Goal: Transaction & Acquisition: Purchase product/service

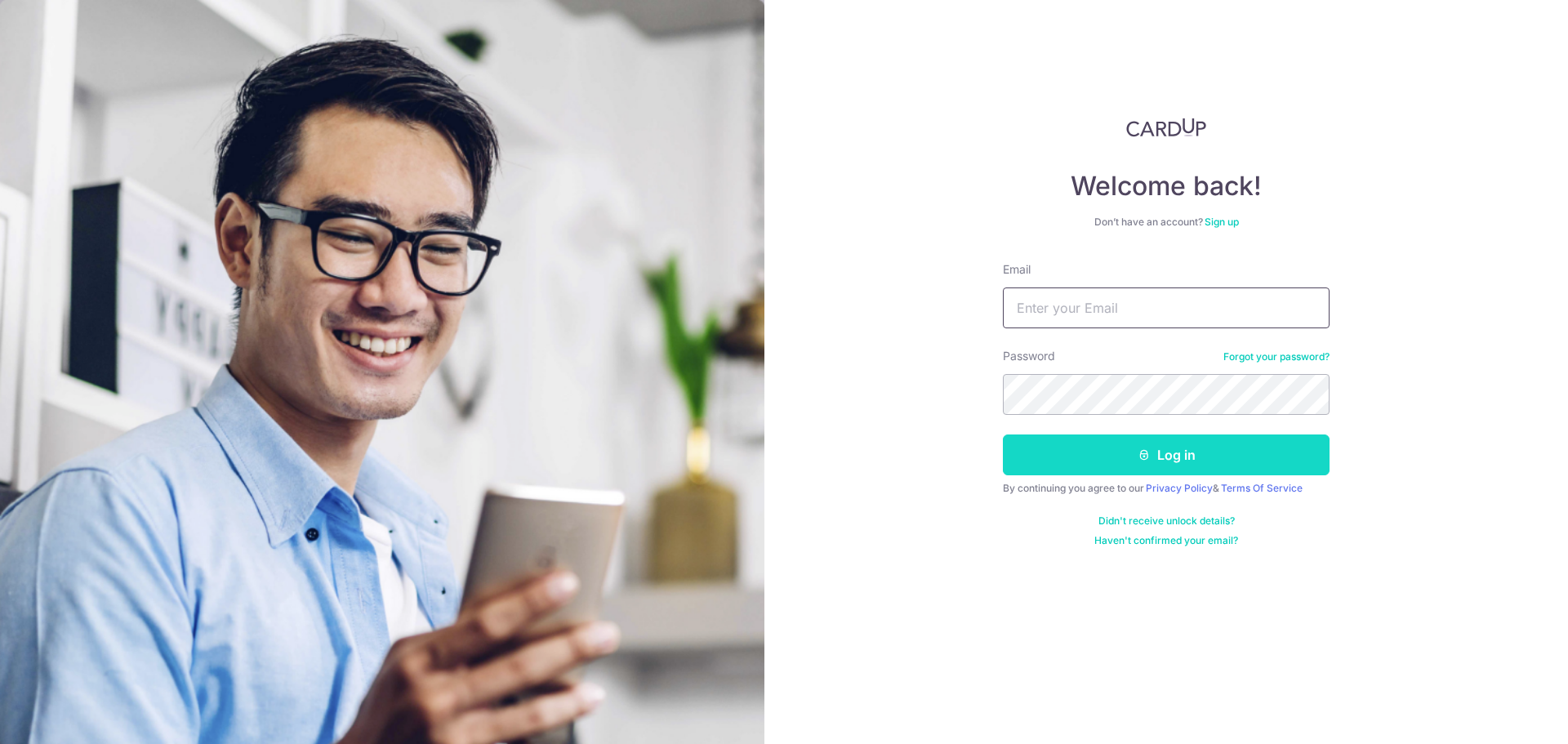
type input "[DOMAIN_NAME][EMAIL_ADDRESS][DOMAIN_NAME]"
click at [1108, 456] on button "Log in" at bounding box center [1166, 455] width 327 height 41
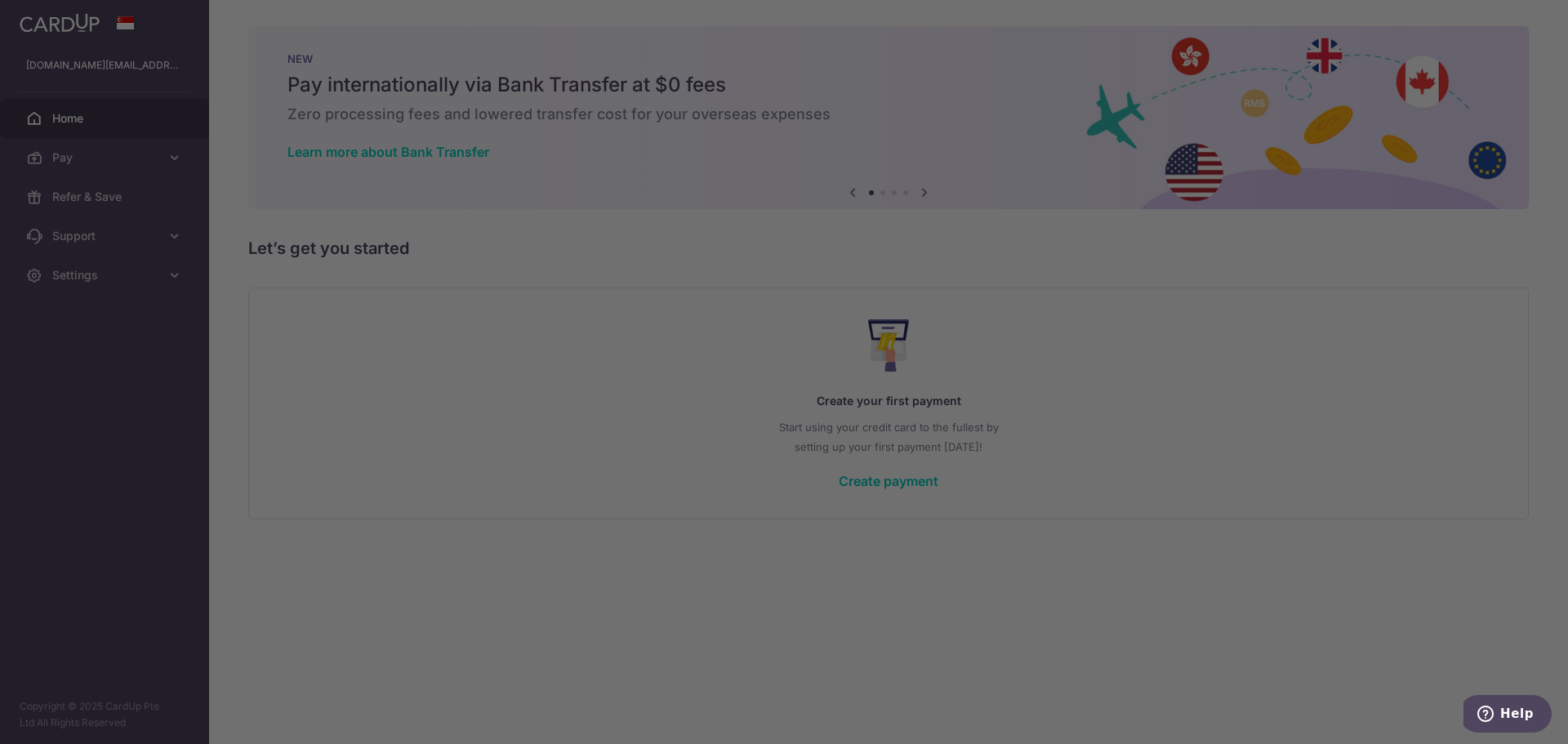
click at [515, 415] on div at bounding box center [791, 375] width 1583 height 751
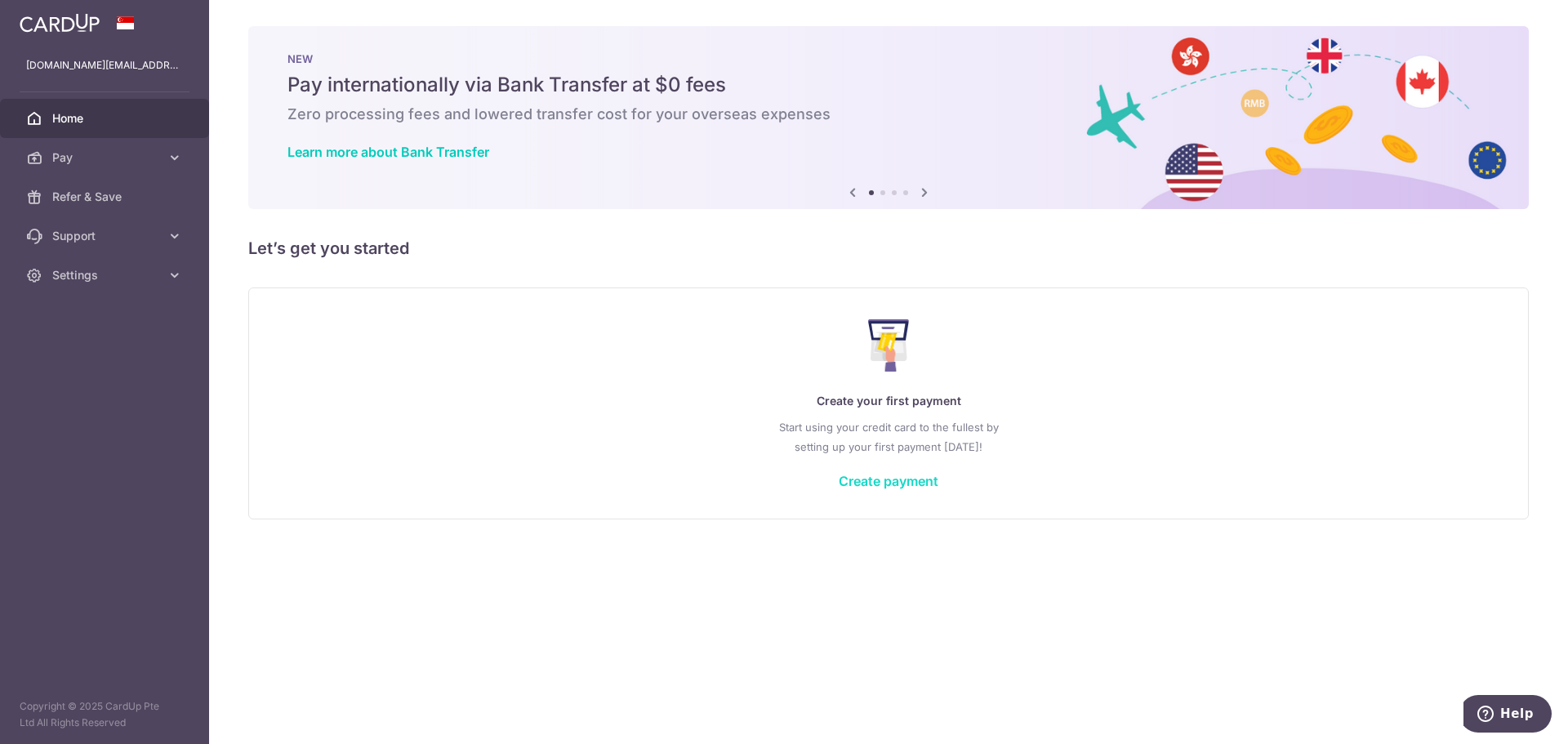
click at [870, 480] on link "Create payment" at bounding box center [889, 480] width 100 height 17
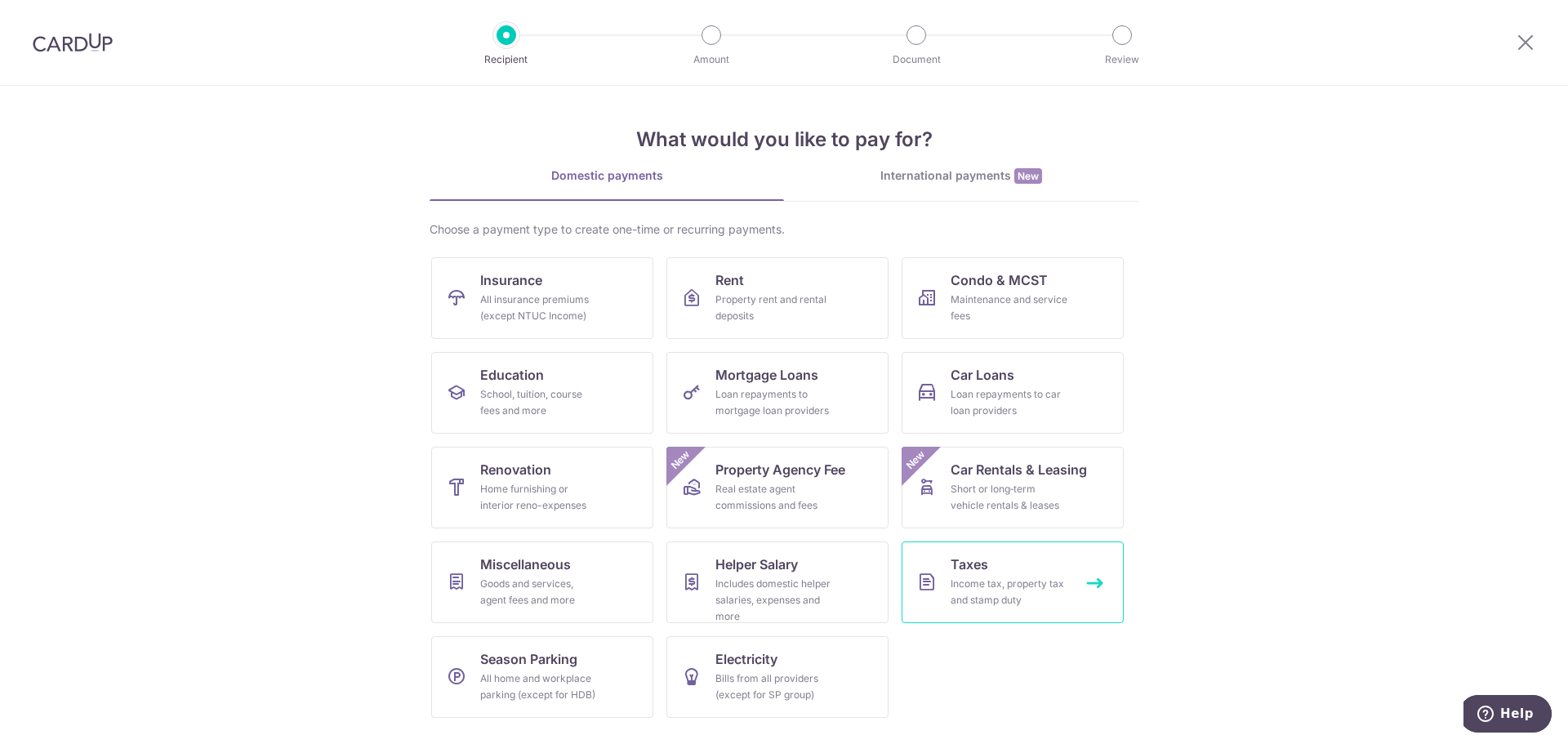
click at [1098, 597] on link "Taxes Income tax, property tax and stamp duty" at bounding box center [1011, 582] width 222 height 81
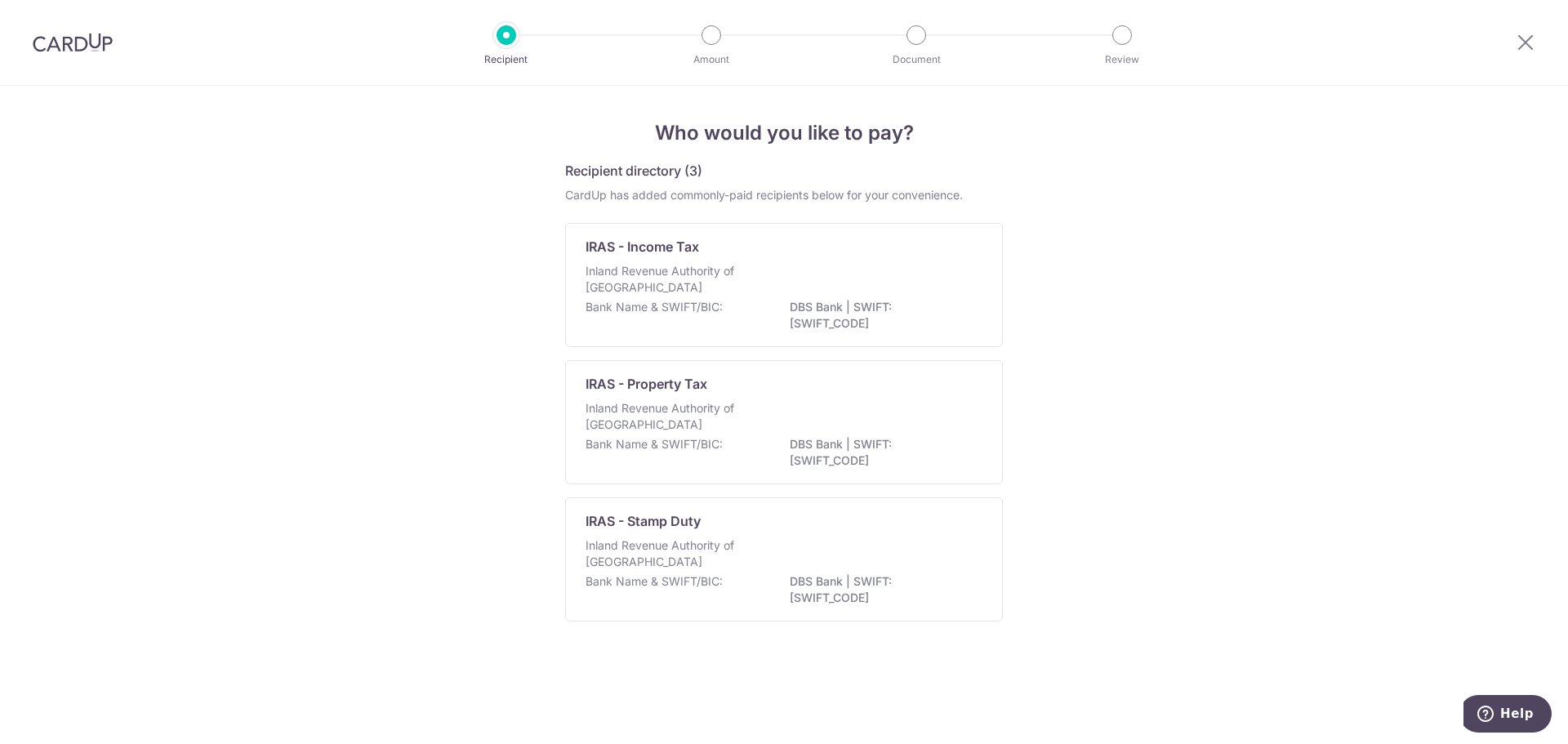
click at [1359, 531] on div "Who would you like to pay? Recipient directory (3) CardUp has added commonly-pa…" at bounding box center [784, 415] width 1568 height 658
click at [925, 337] on div "IRAS - Income Tax Inland Revenue Authority of Singapore Bank Name & SWIFT/BIC: …" at bounding box center [784, 285] width 437 height 124
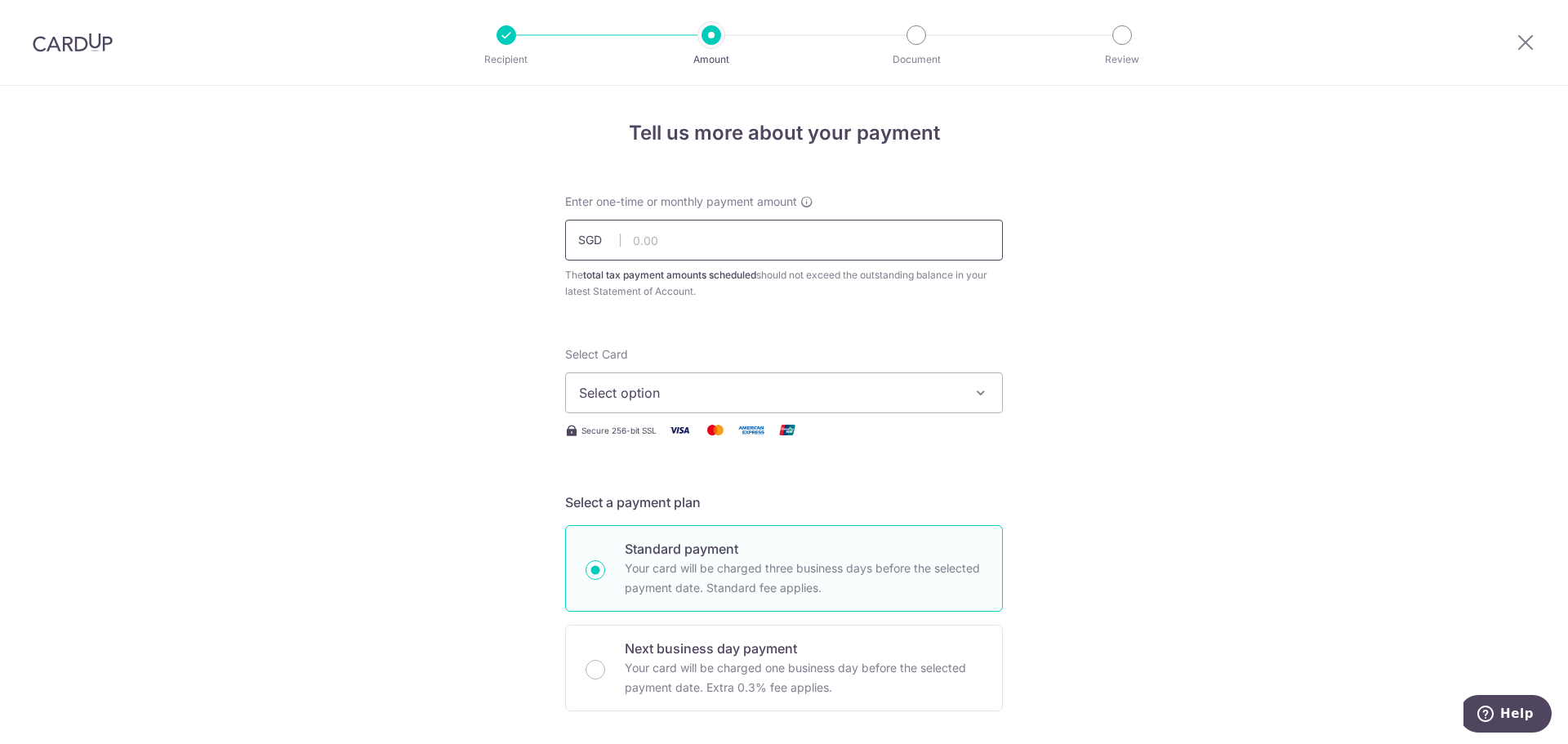
click at [788, 237] on input "text" at bounding box center [784, 240] width 437 height 41
paste input "109.18"
type input "109.18"
click at [651, 434] on span "Secure 256-bit SSL" at bounding box center [619, 430] width 75 height 13
click at [651, 411] on button "Select option" at bounding box center [784, 393] width 437 height 41
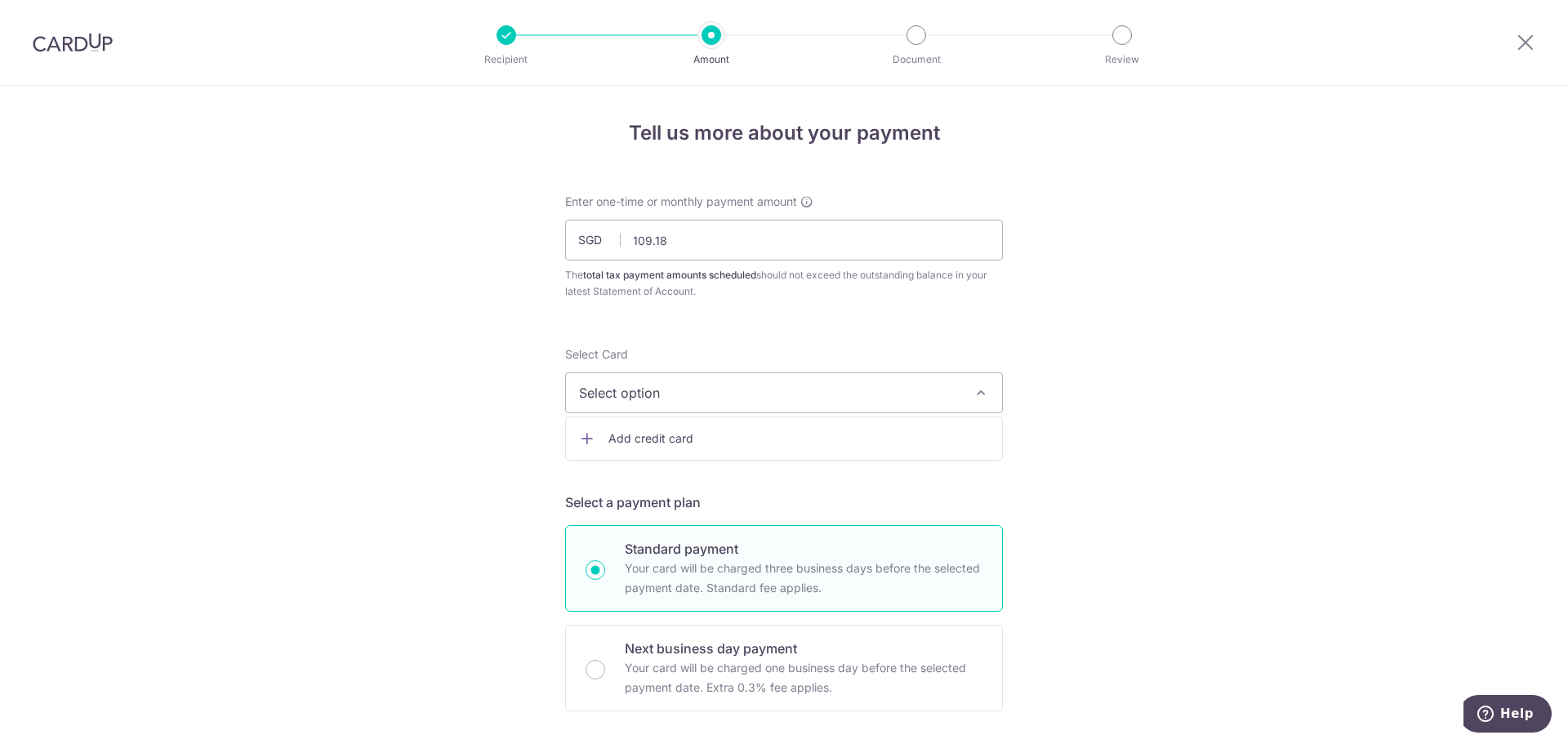
click at [650, 435] on span "Add credit card" at bounding box center [798, 438] width 380 height 17
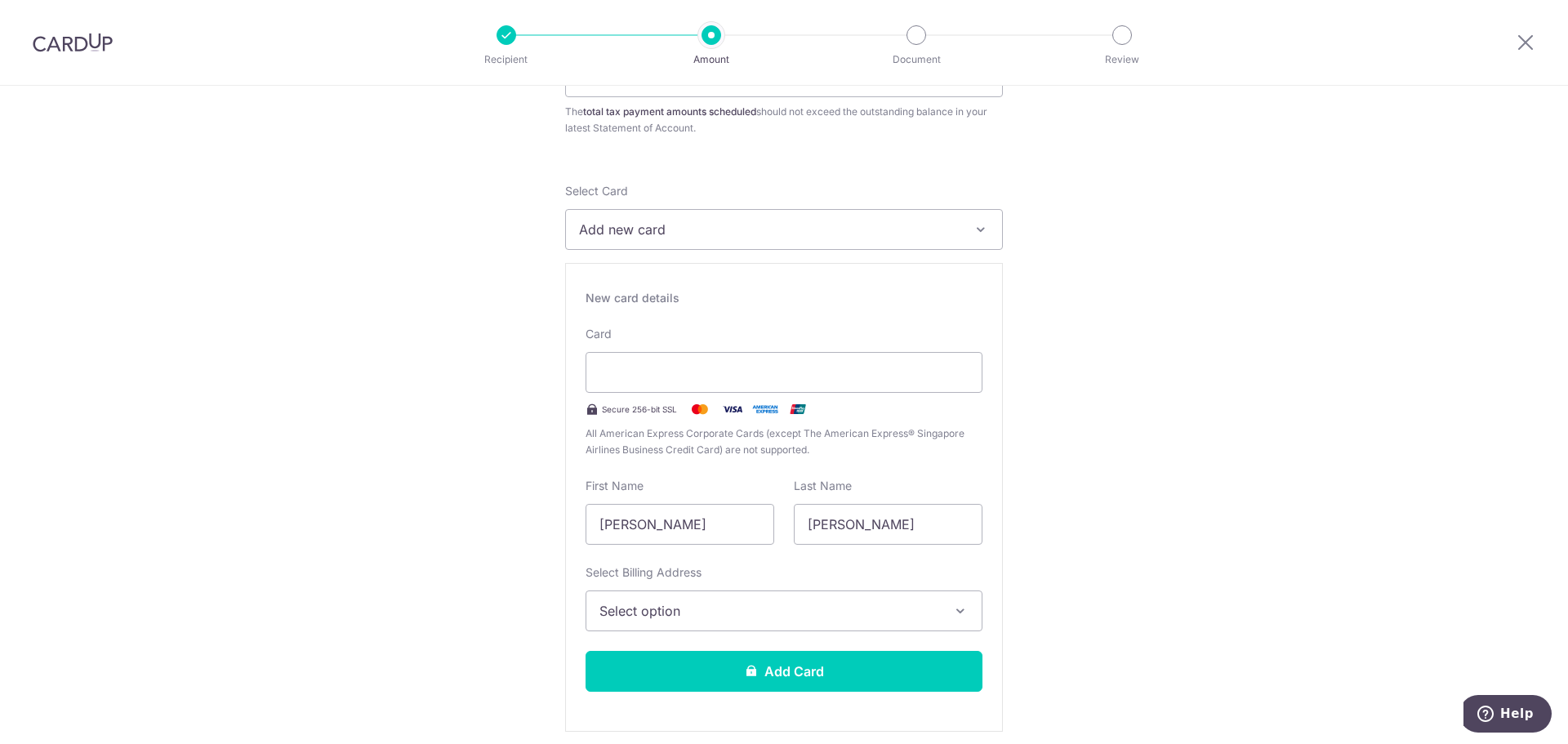
scroll to position [244, 0]
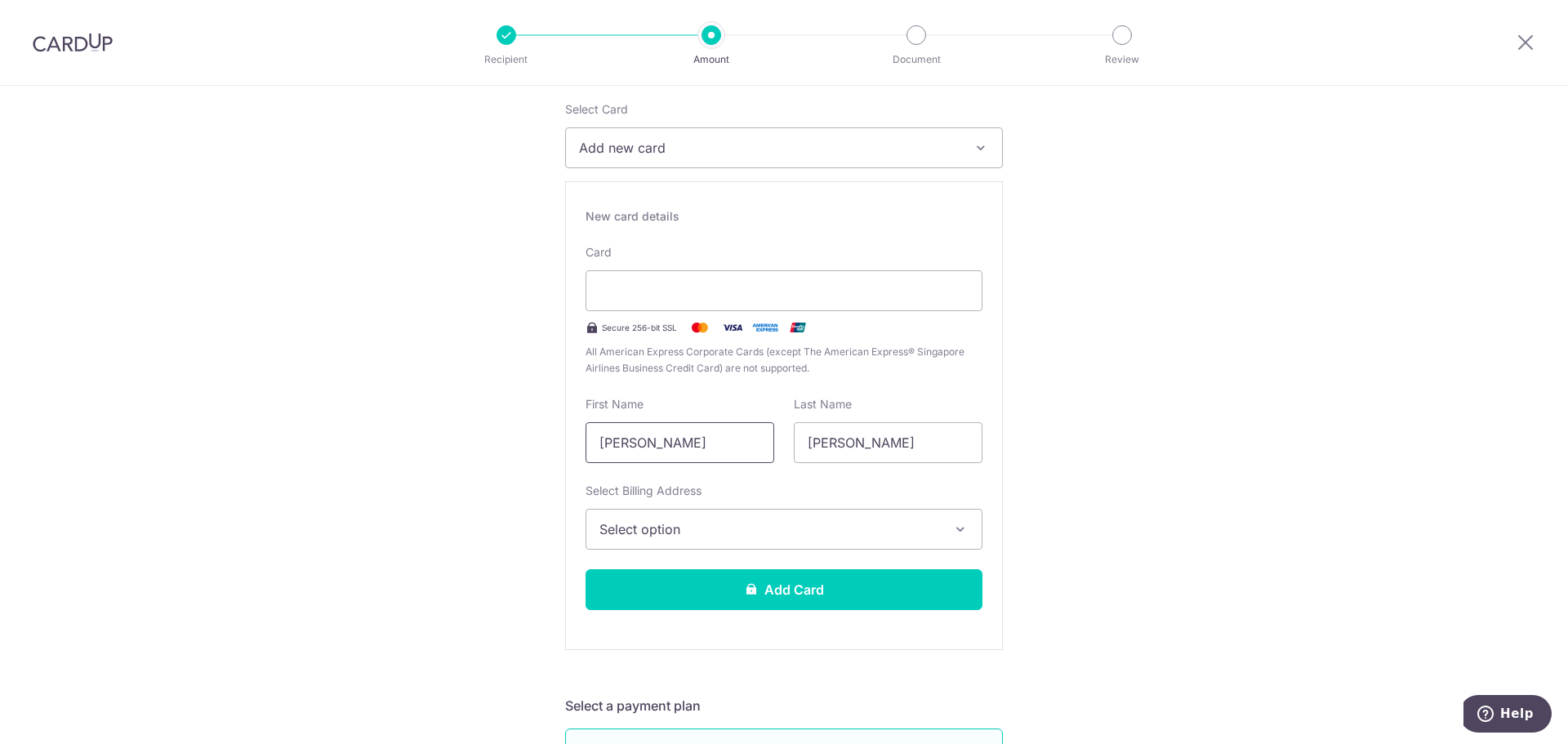
drag, startPoint x: 701, startPoint y: 439, endPoint x: 499, endPoint y: 436, distance: 202.0
type input "Tarra"
click at [695, 543] on button "Select option" at bounding box center [784, 528] width 397 height 41
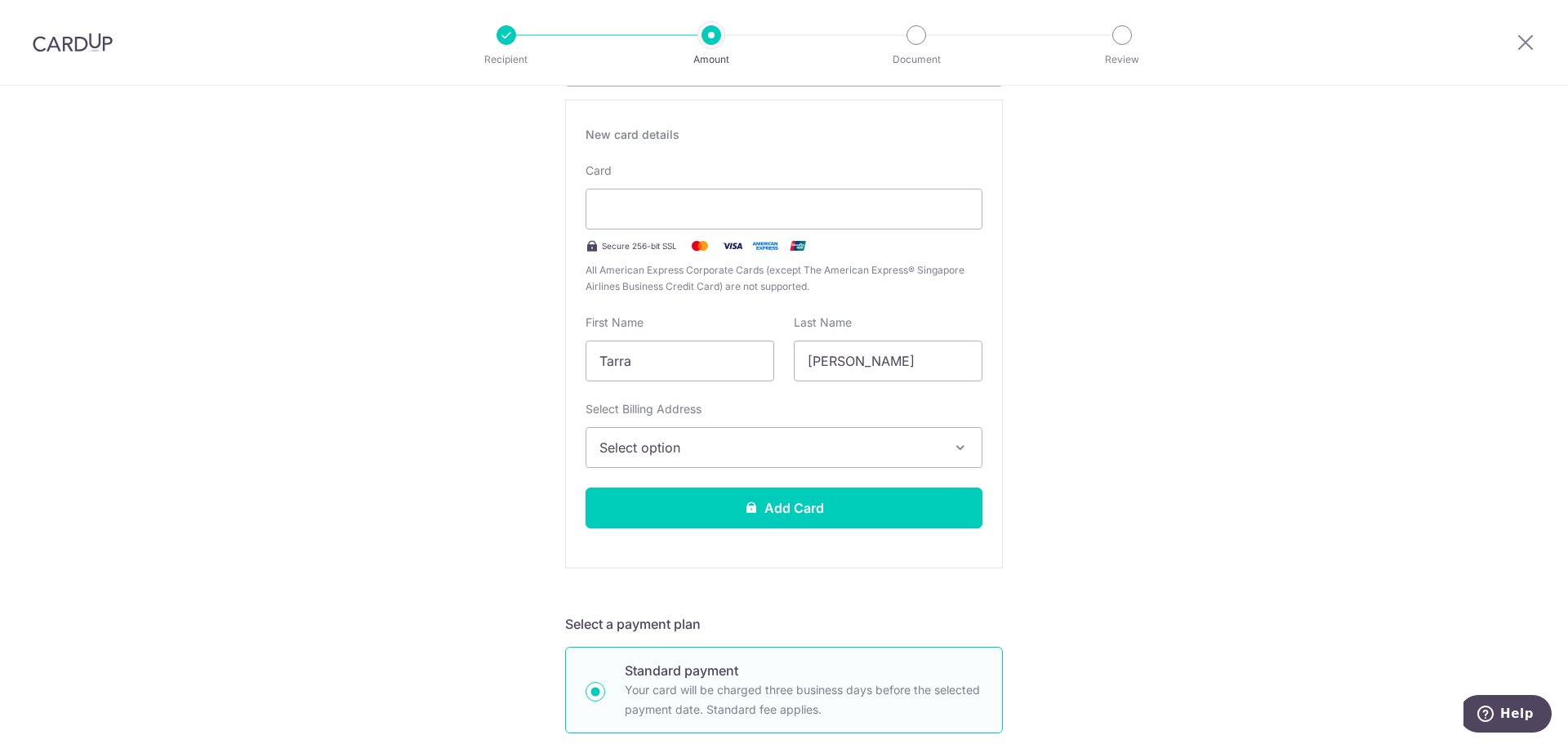
scroll to position [408, 0]
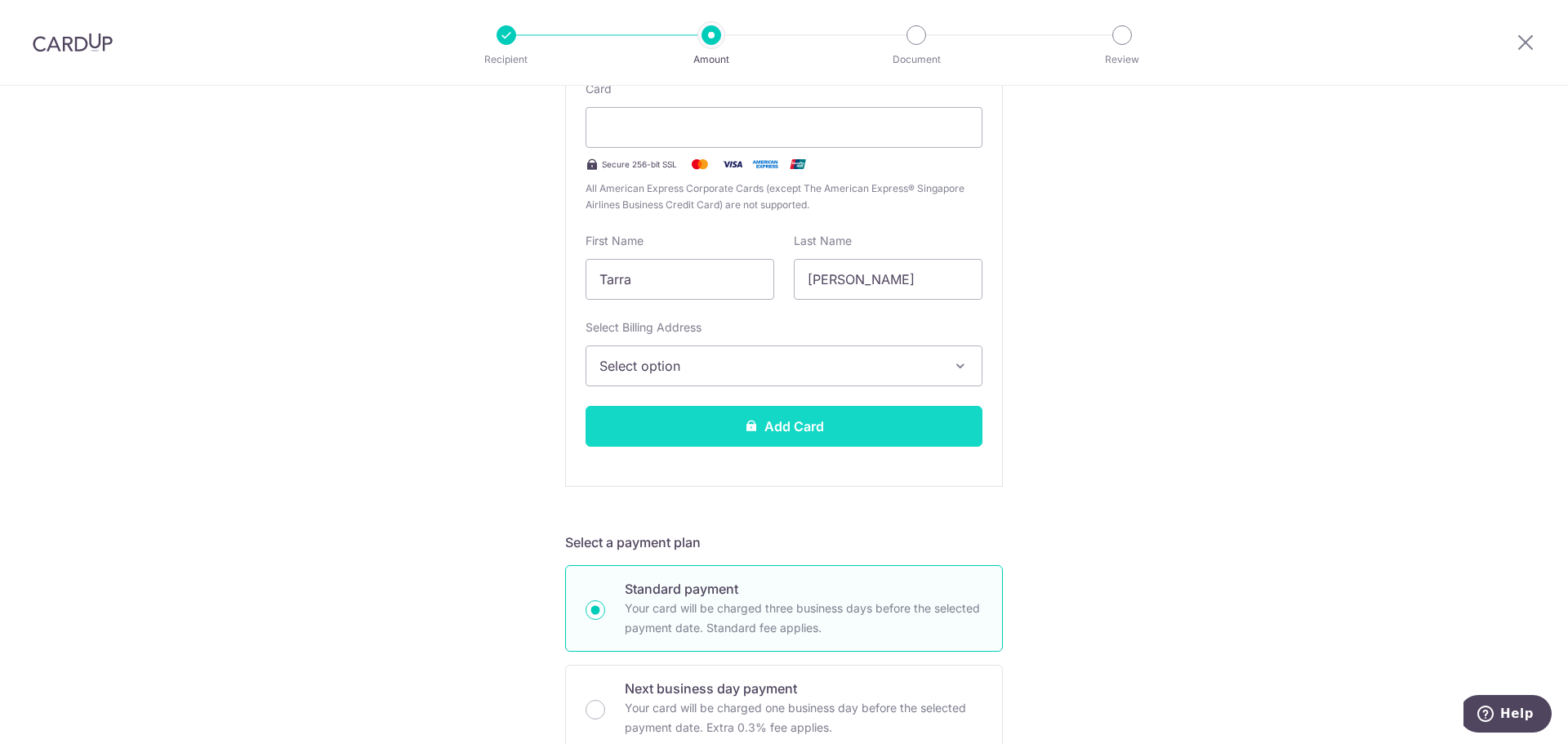
click at [861, 418] on button "Add Card" at bounding box center [784, 426] width 397 height 41
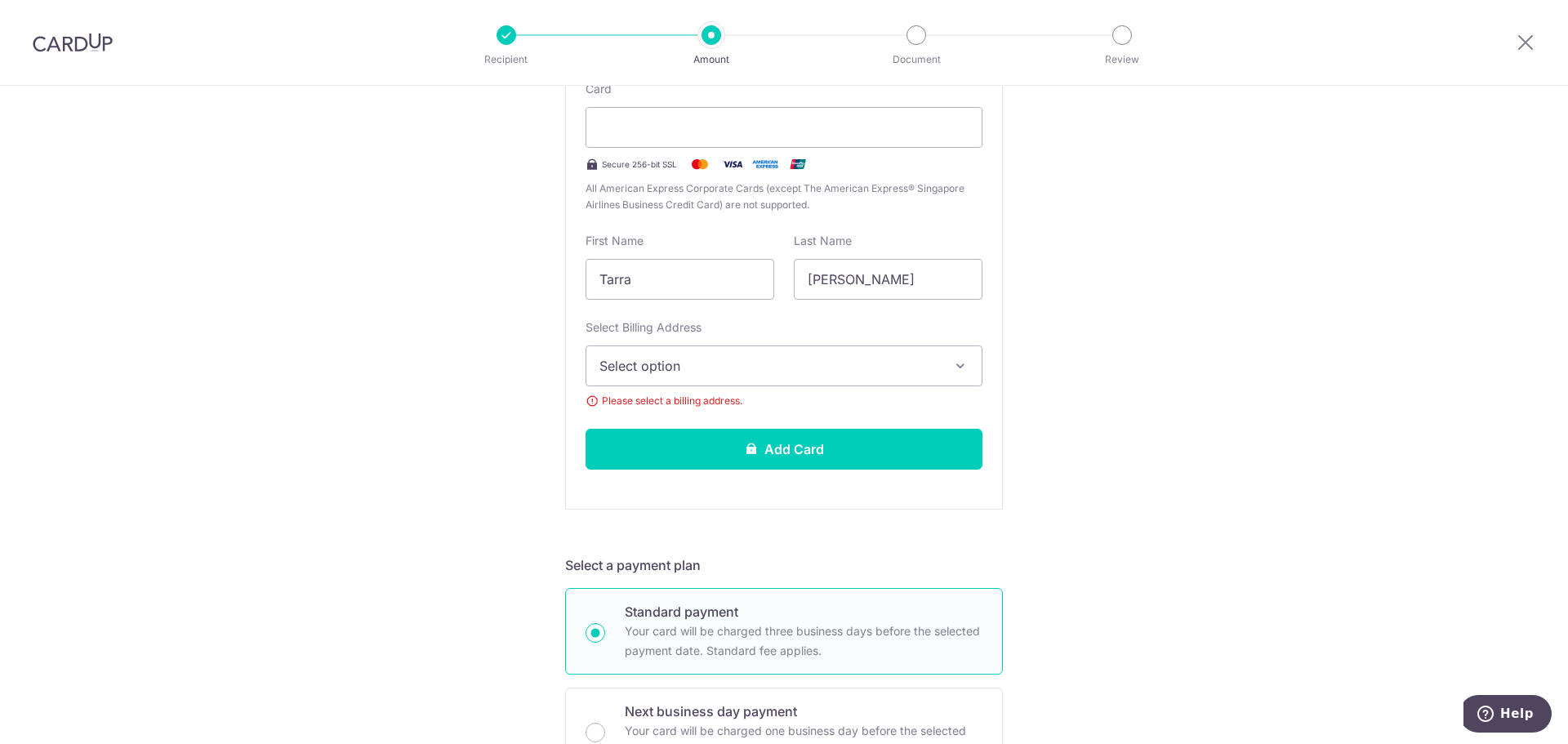
click at [852, 369] on span "Select option" at bounding box center [770, 365] width 340 height 19
click at [745, 418] on span "Add Billing Address" at bounding box center [798, 411] width 340 height 17
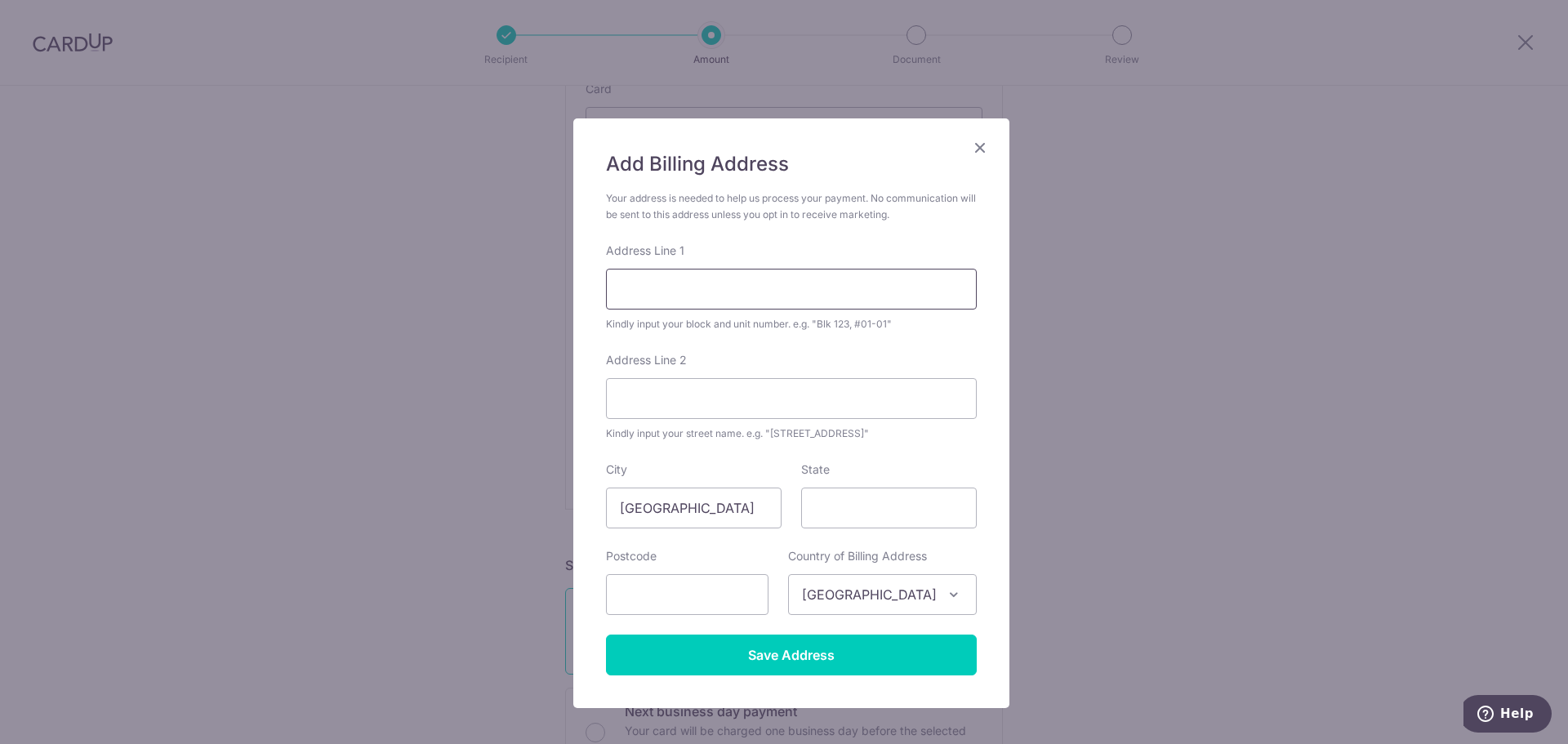
click at [702, 294] on input "Address Line 1" at bounding box center [791, 288] width 371 height 41
type input "Block 90A Telok Blangah Street 31#22-241"
type input "South West"
type input "101090"
click at [823, 285] on input "Block 90A Telok Blangah Street 31#22-241" at bounding box center [791, 288] width 371 height 41
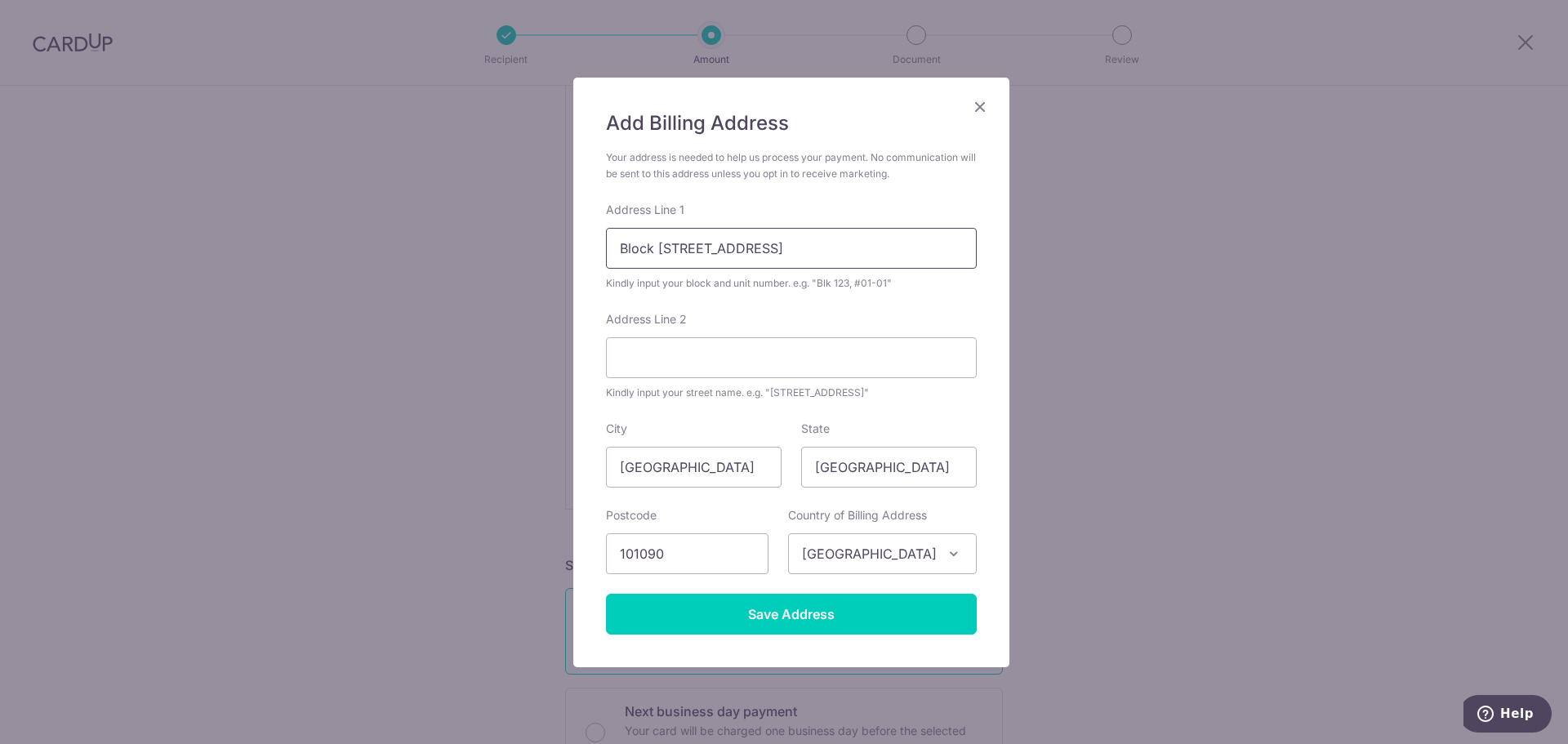
scroll to position [81, 0]
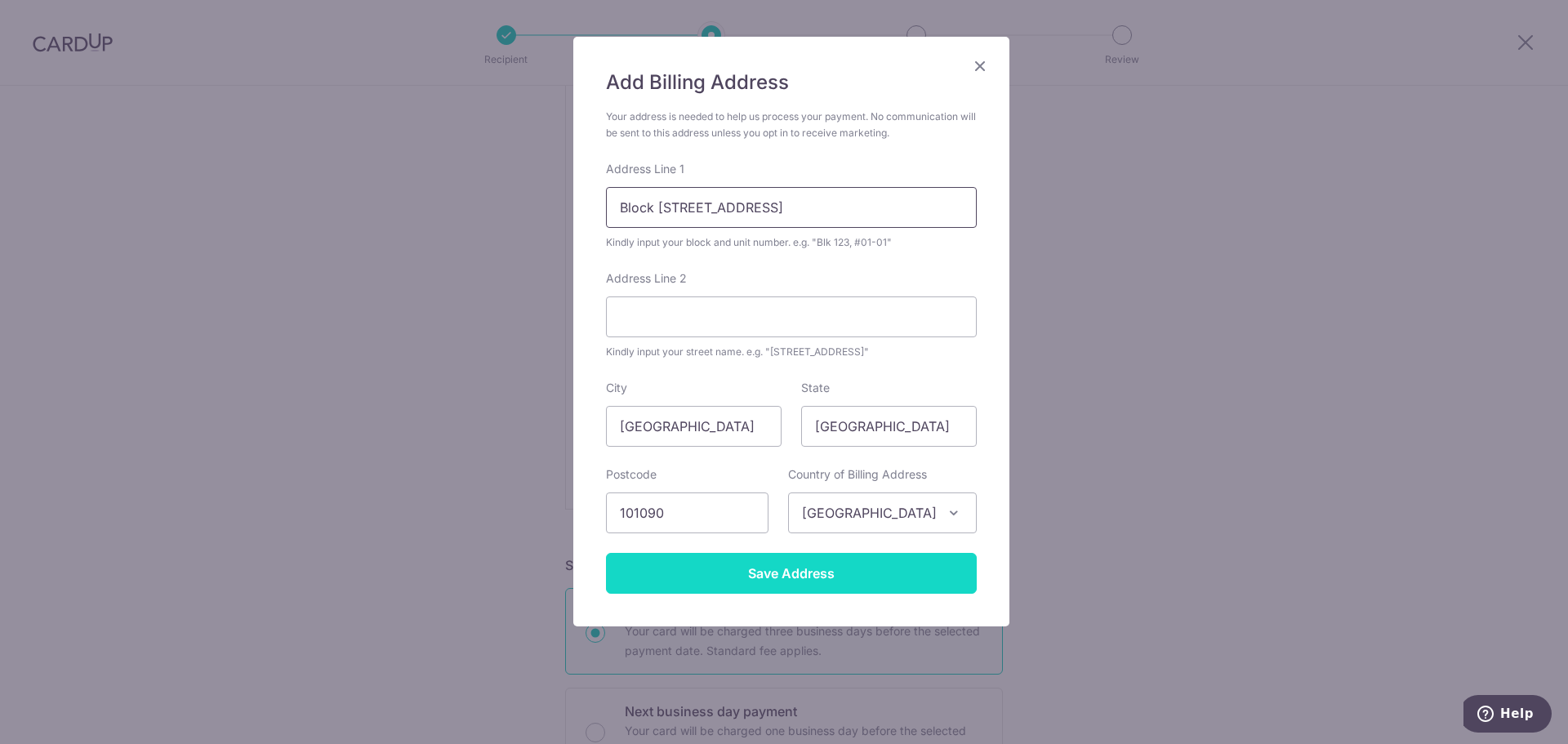
type input "Block 90A Telok Blangah Street 31 #22-241"
click at [806, 579] on input "Save Address" at bounding box center [791, 573] width 371 height 41
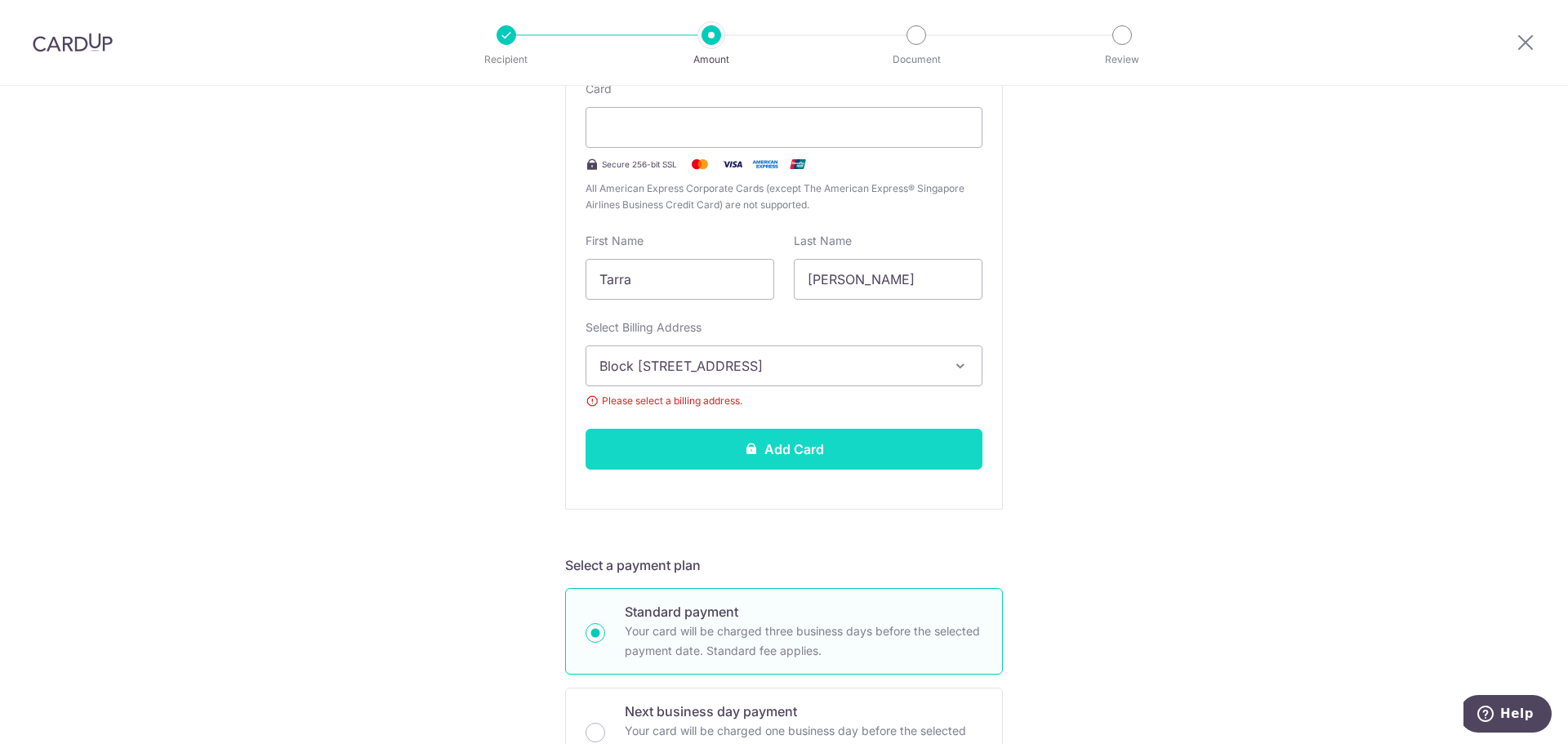
scroll to position [513, 0]
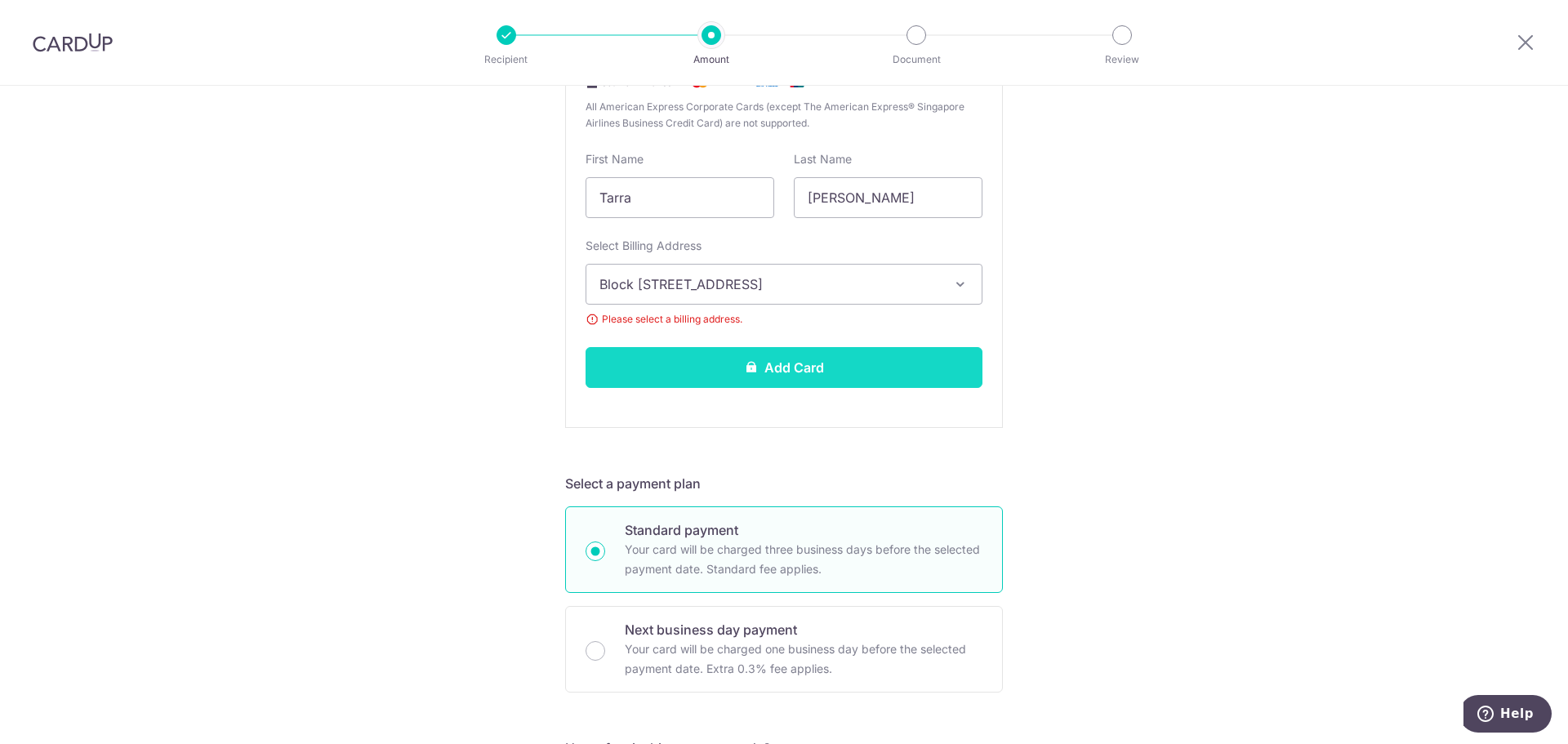
click at [840, 368] on button "Add Card" at bounding box center [784, 367] width 397 height 41
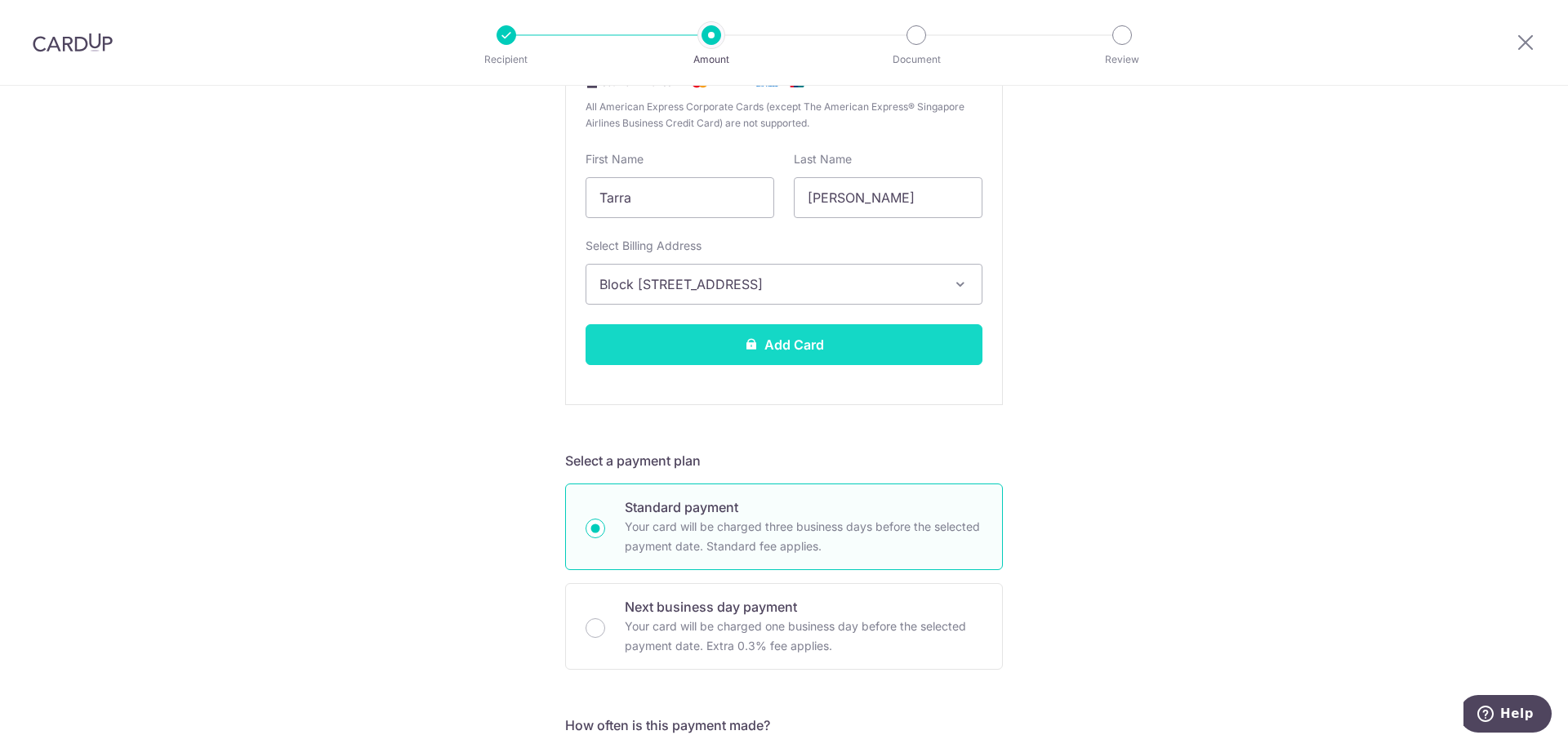
click at [840, 348] on button "Add Card" at bounding box center [784, 344] width 397 height 41
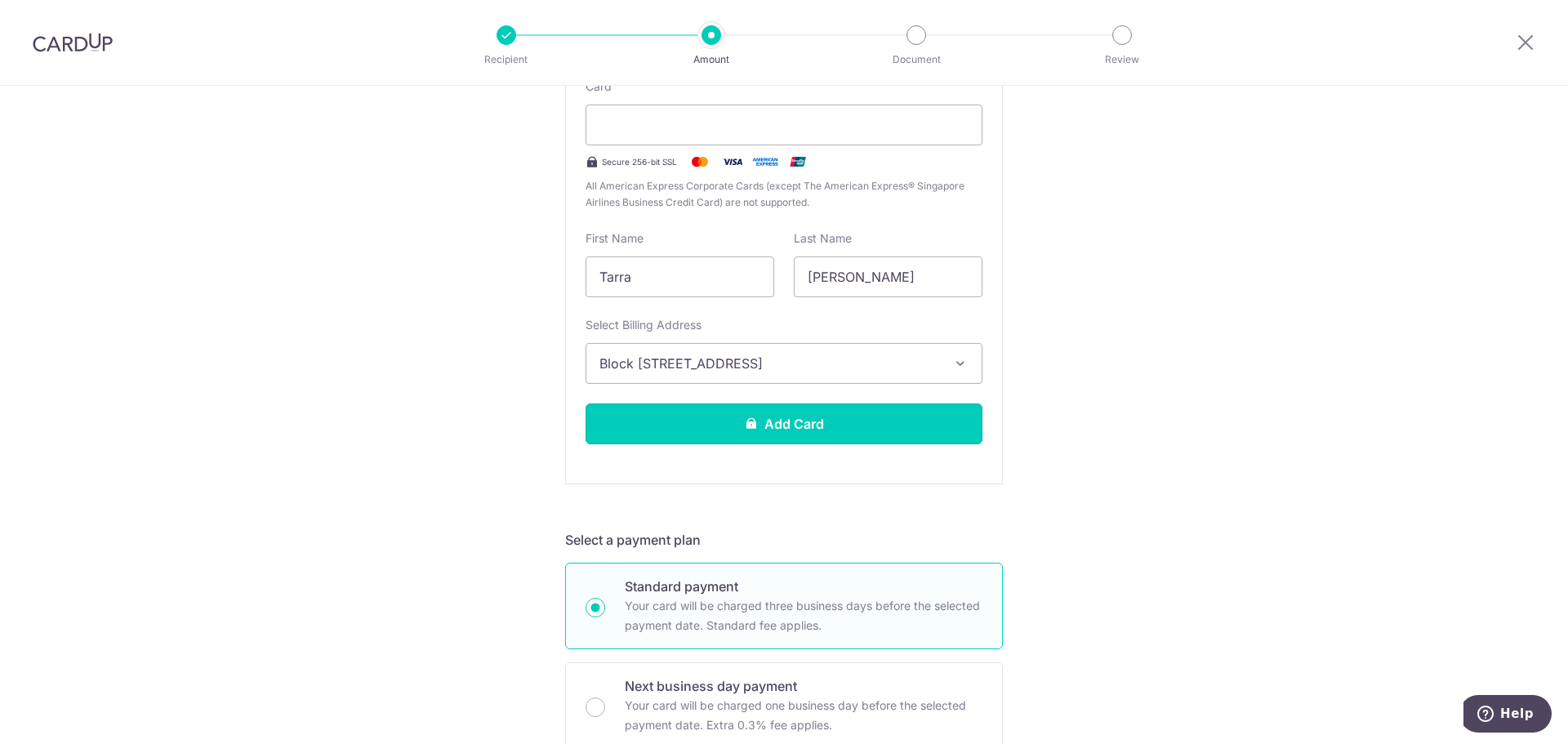
scroll to position [350, 0]
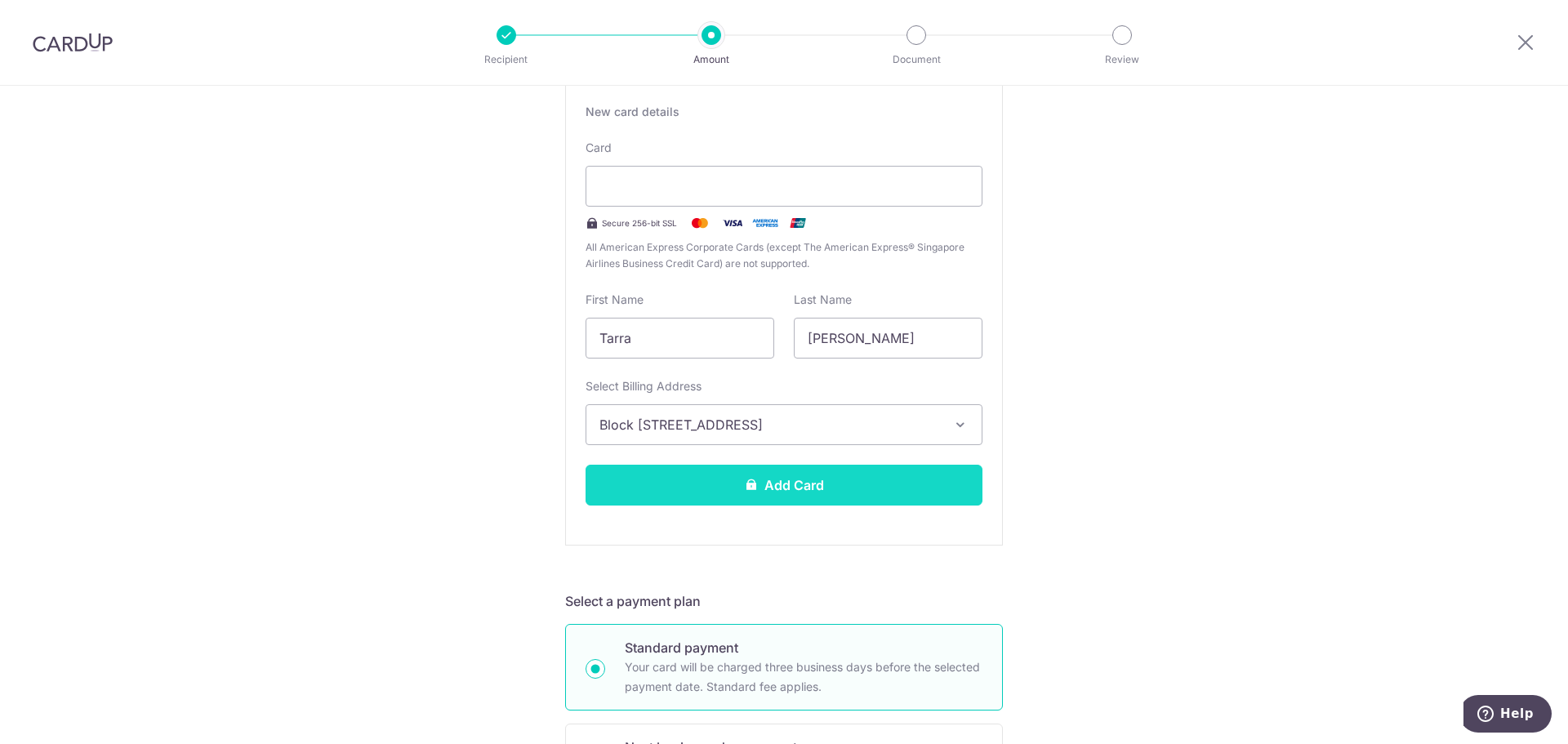
click at [913, 491] on button "Add Card" at bounding box center [784, 485] width 397 height 41
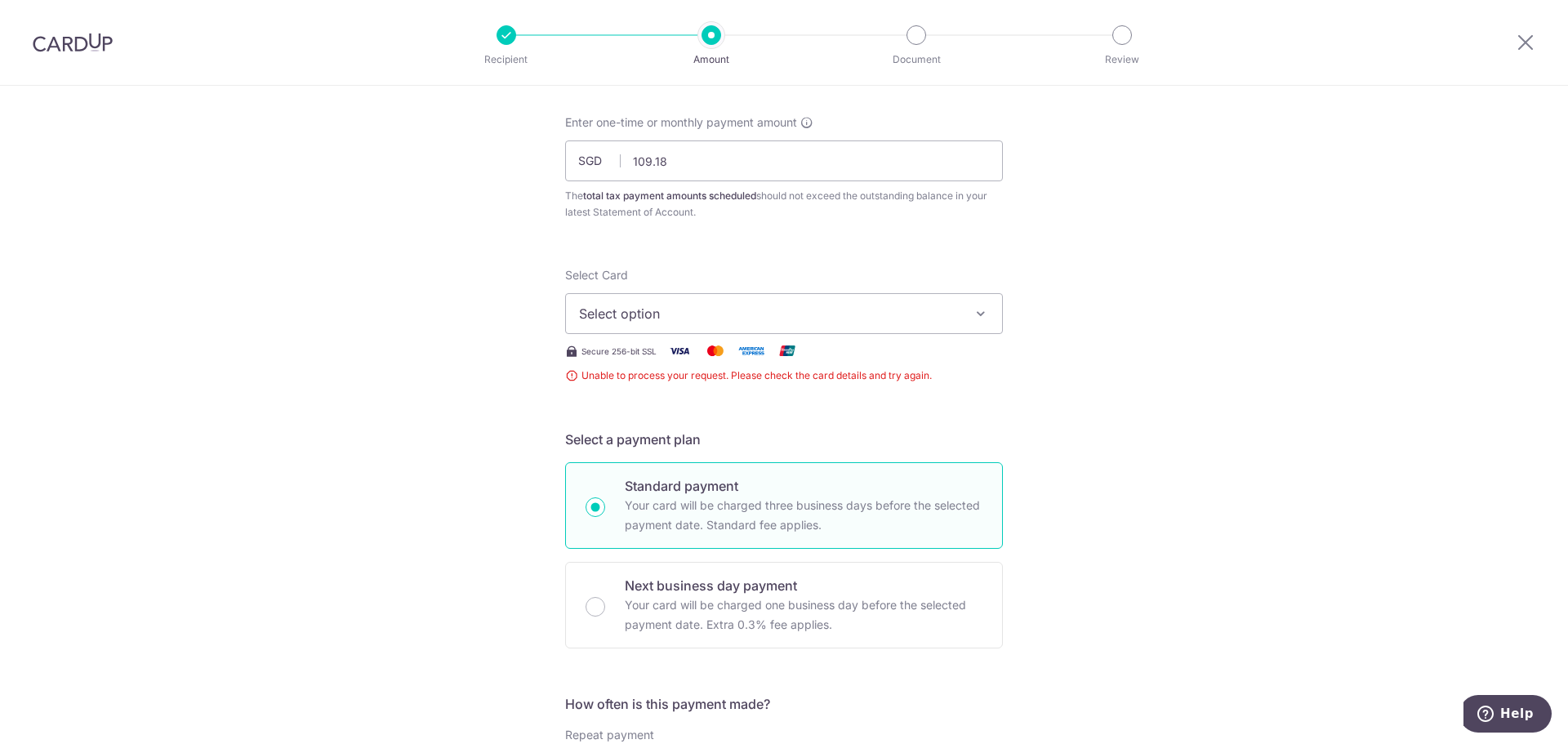
scroll to position [34, 0]
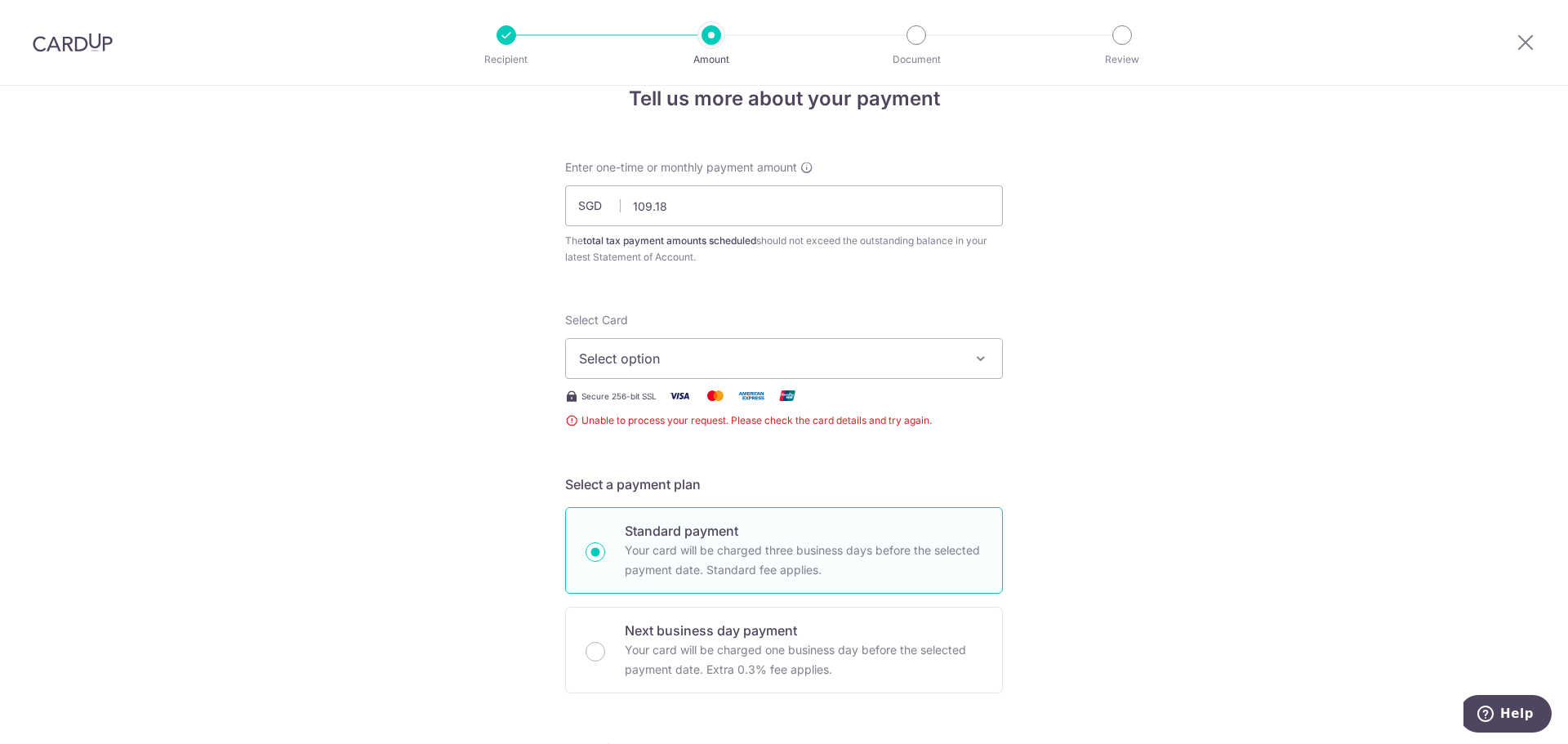
click at [805, 344] on button "Select option" at bounding box center [784, 358] width 437 height 41
click at [673, 406] on span "Add credit card" at bounding box center [798, 404] width 380 height 17
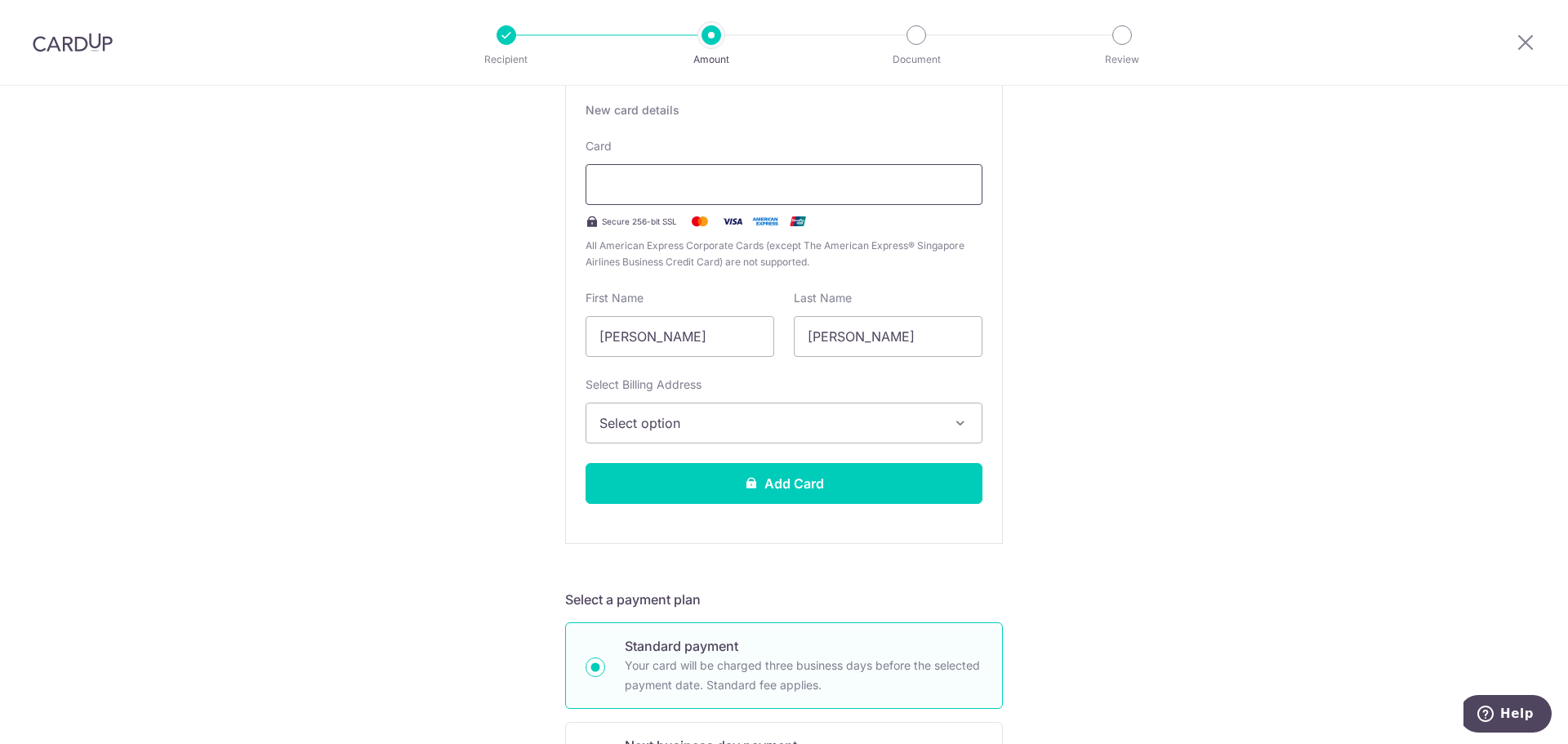
scroll to position [361, 0]
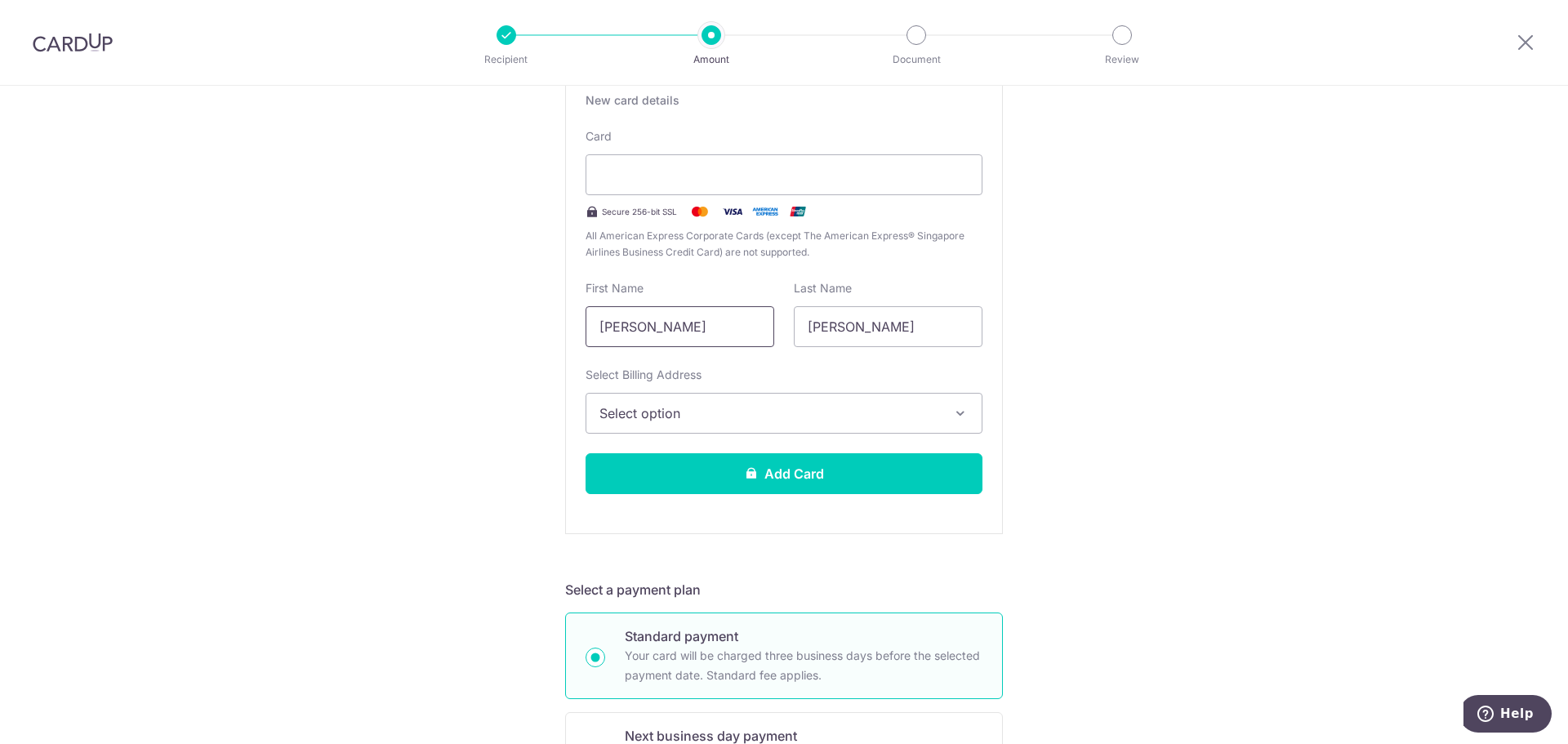
drag, startPoint x: 664, startPoint y: 324, endPoint x: 491, endPoint y: 323, distance: 173.0
click at [491, 323] on div "Tell us more about your payment Enter one-time or monthly payment amount SGD 10…" at bounding box center [784, 740] width 1568 height 2031
type input "Tarra"
click at [650, 412] on span "Select option" at bounding box center [770, 413] width 340 height 19
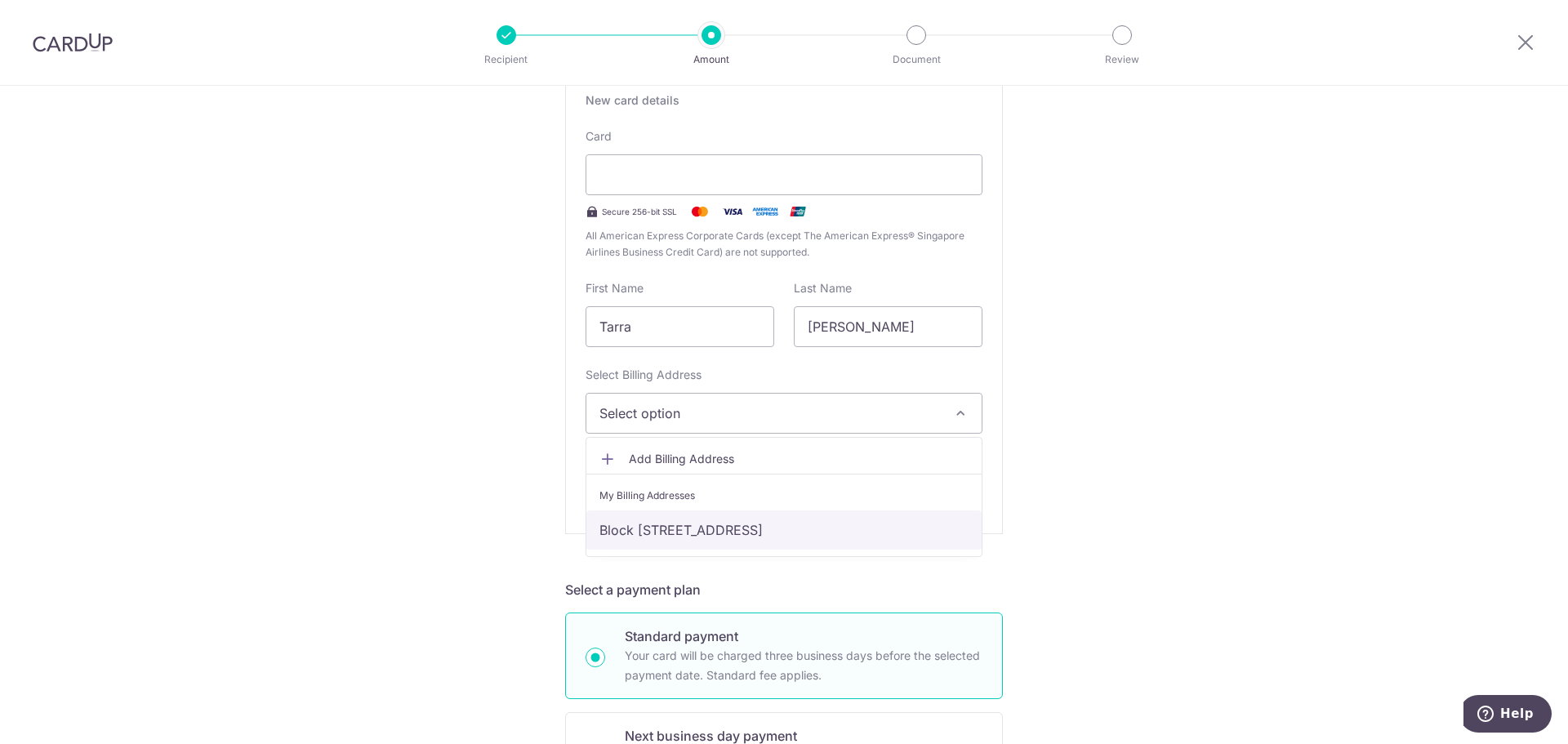
click at [654, 533] on link "Block [STREET_ADDRESS]" at bounding box center [784, 529] width 395 height 39
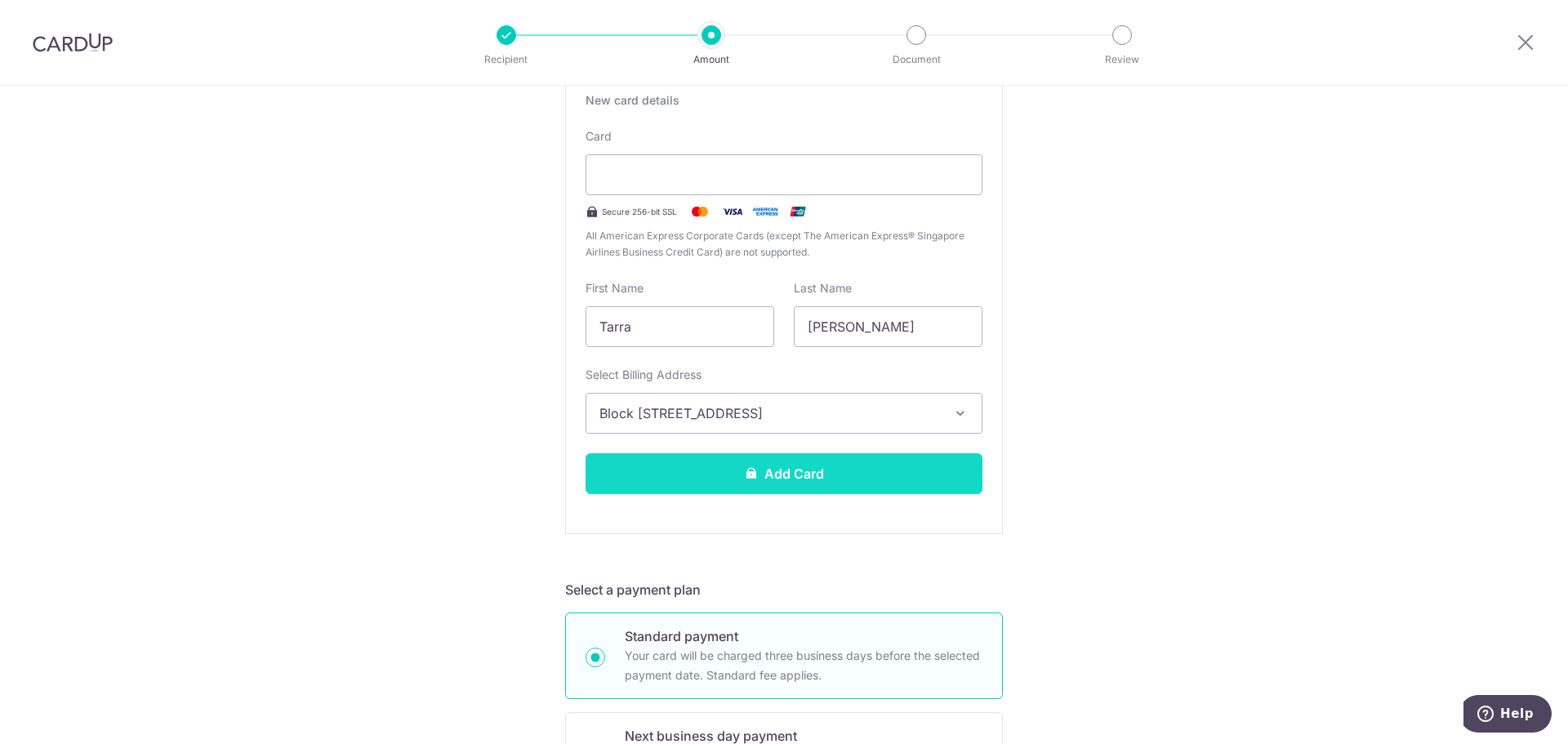
click at [719, 464] on button "Add Card" at bounding box center [784, 473] width 397 height 41
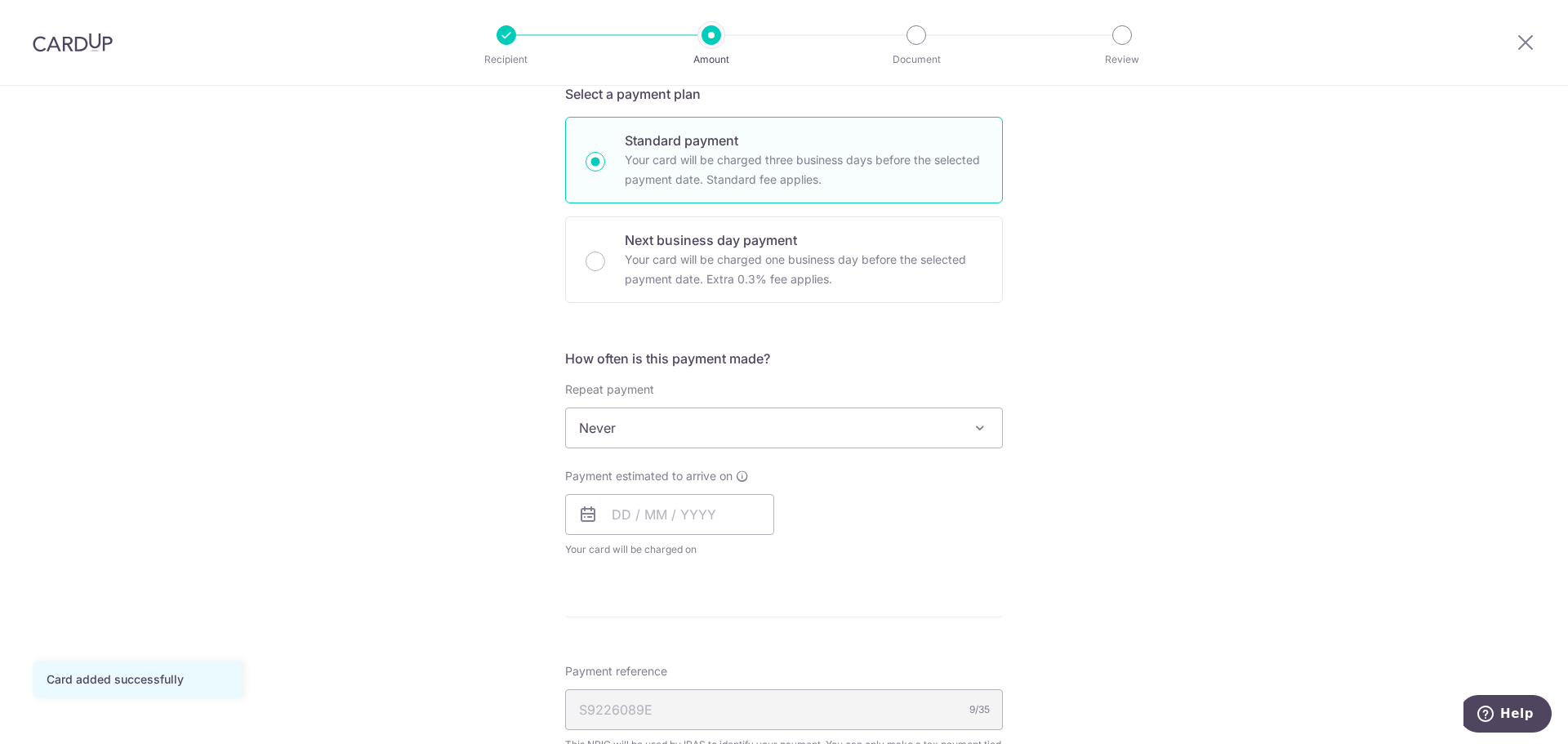
scroll to position [490, 0]
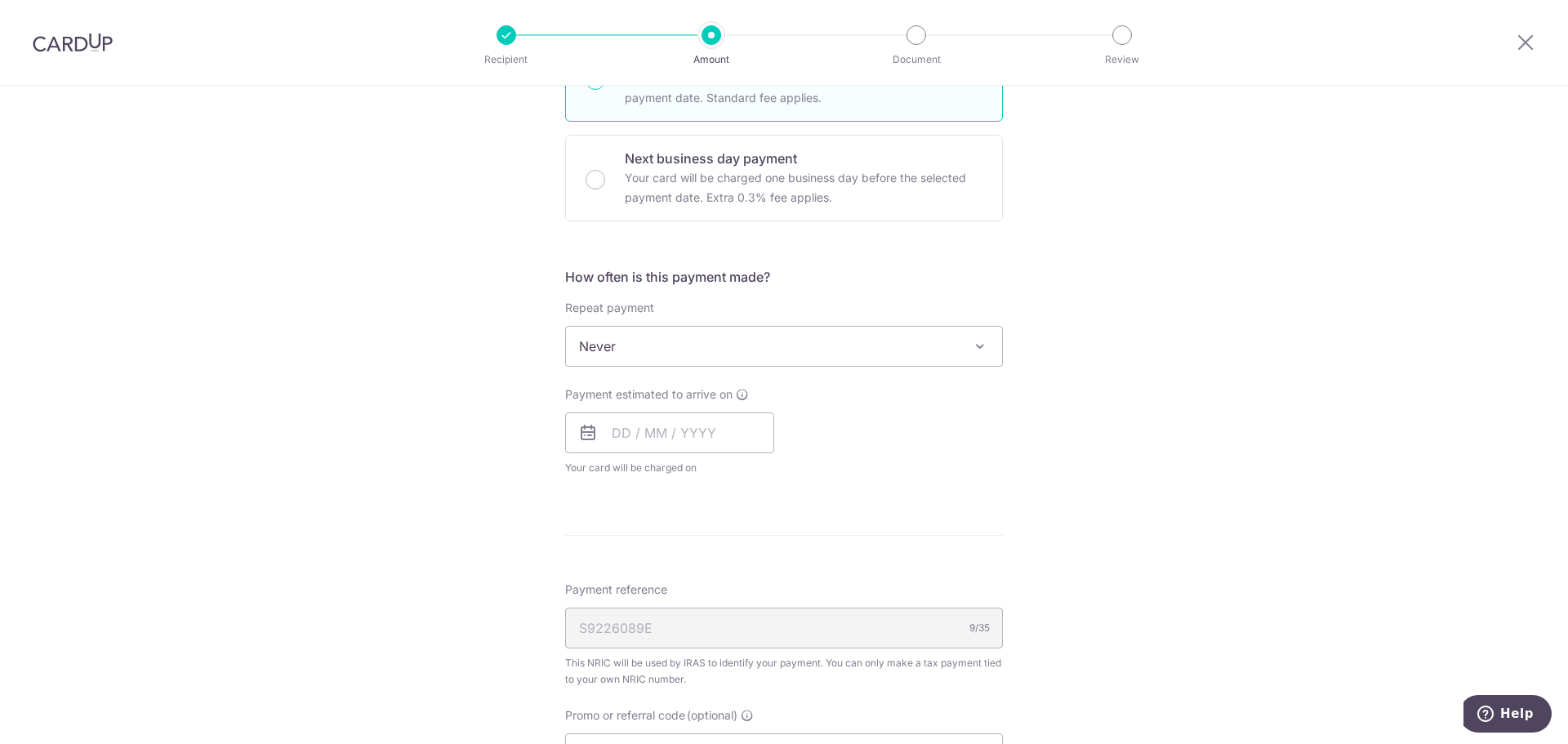
click at [830, 349] on span "Never" at bounding box center [784, 346] width 436 height 39
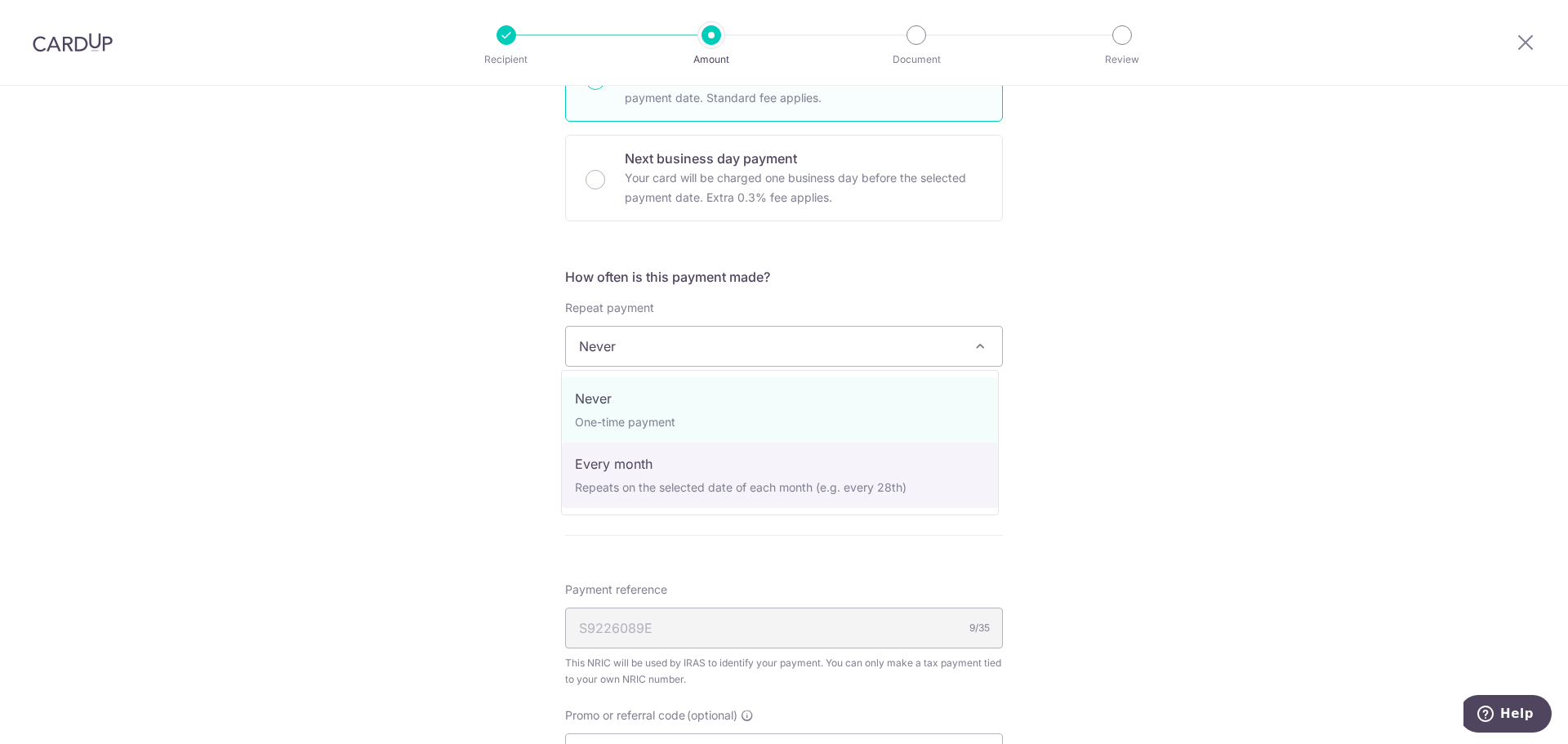
select select "3"
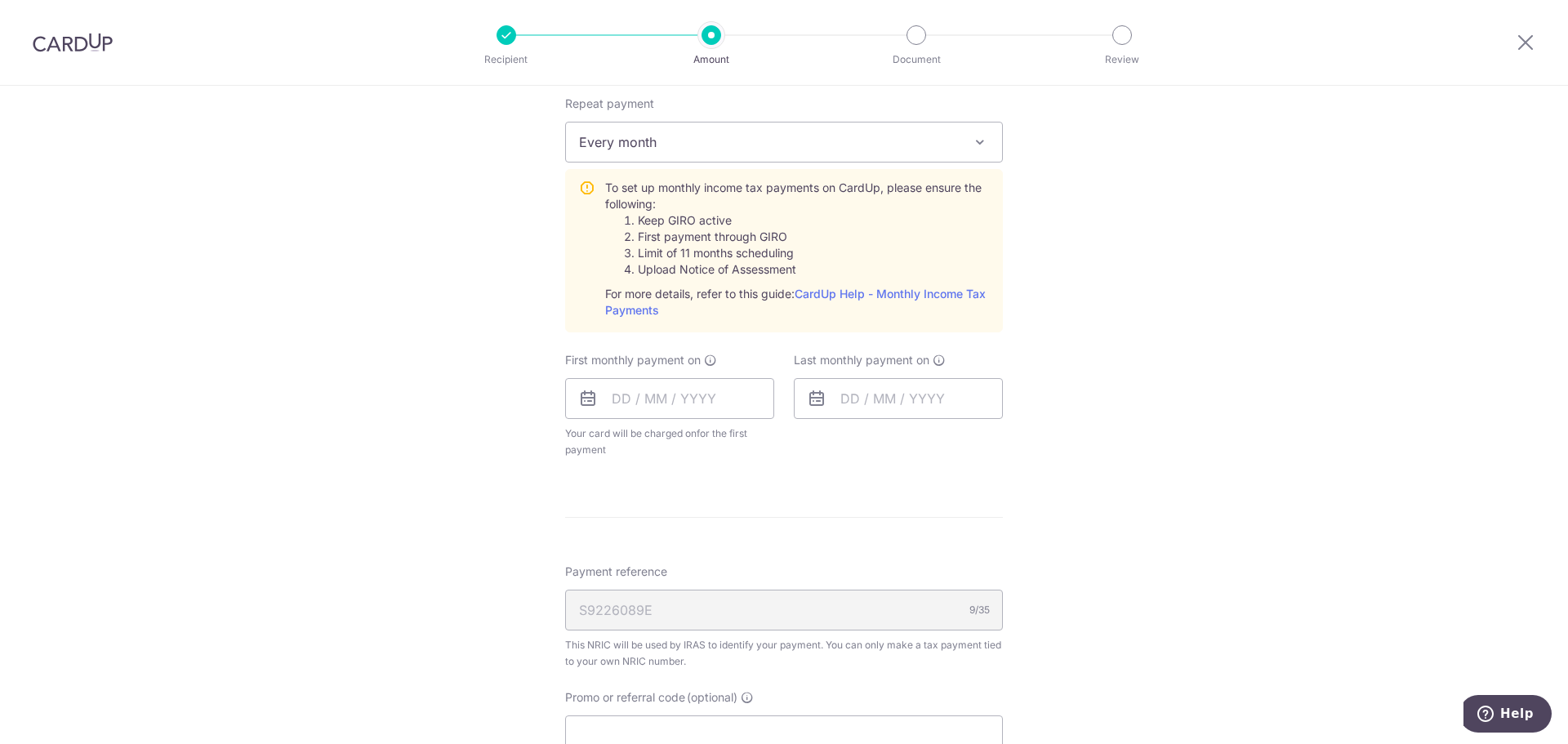
scroll to position [734, 0]
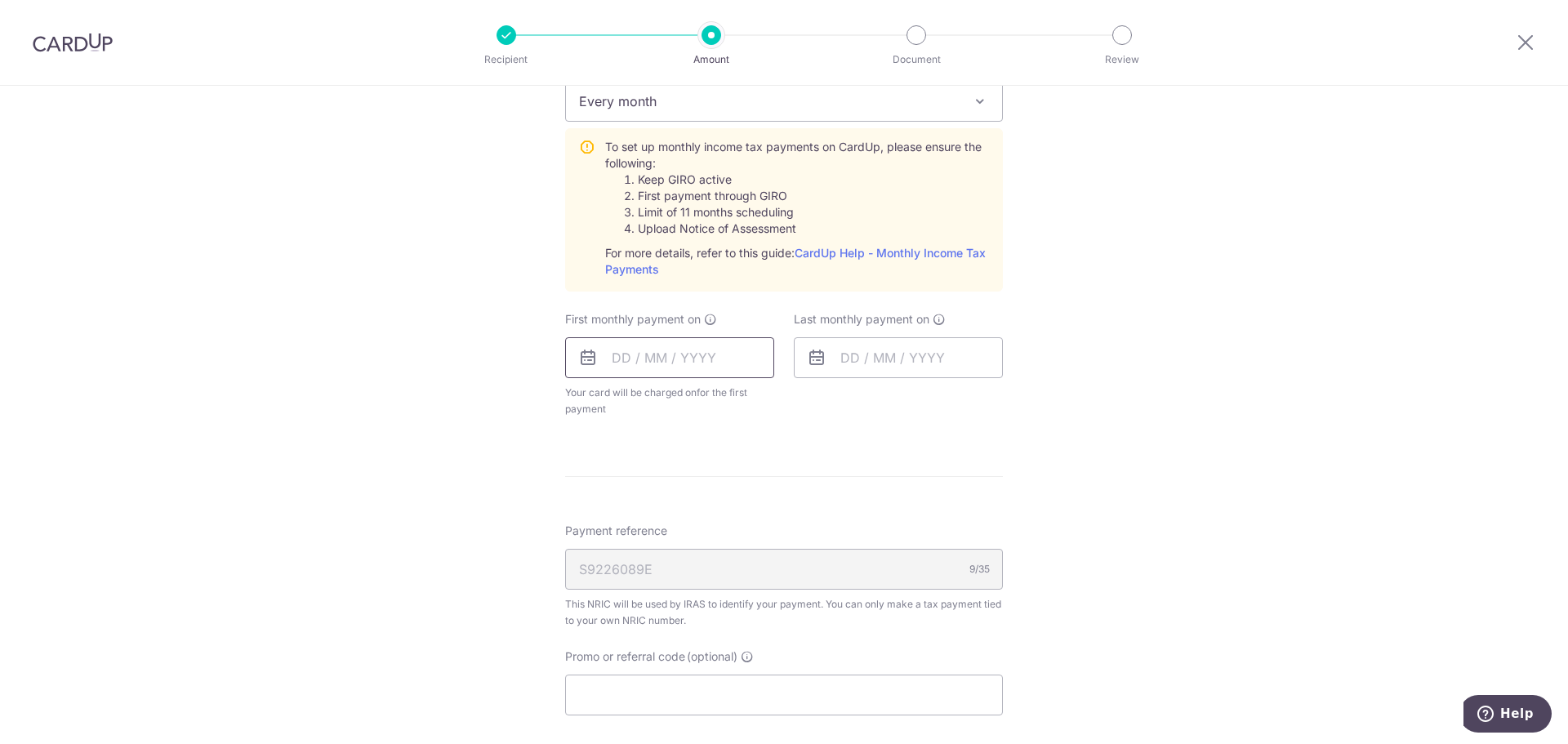
click at [630, 343] on input "text" at bounding box center [670, 358] width 209 height 41
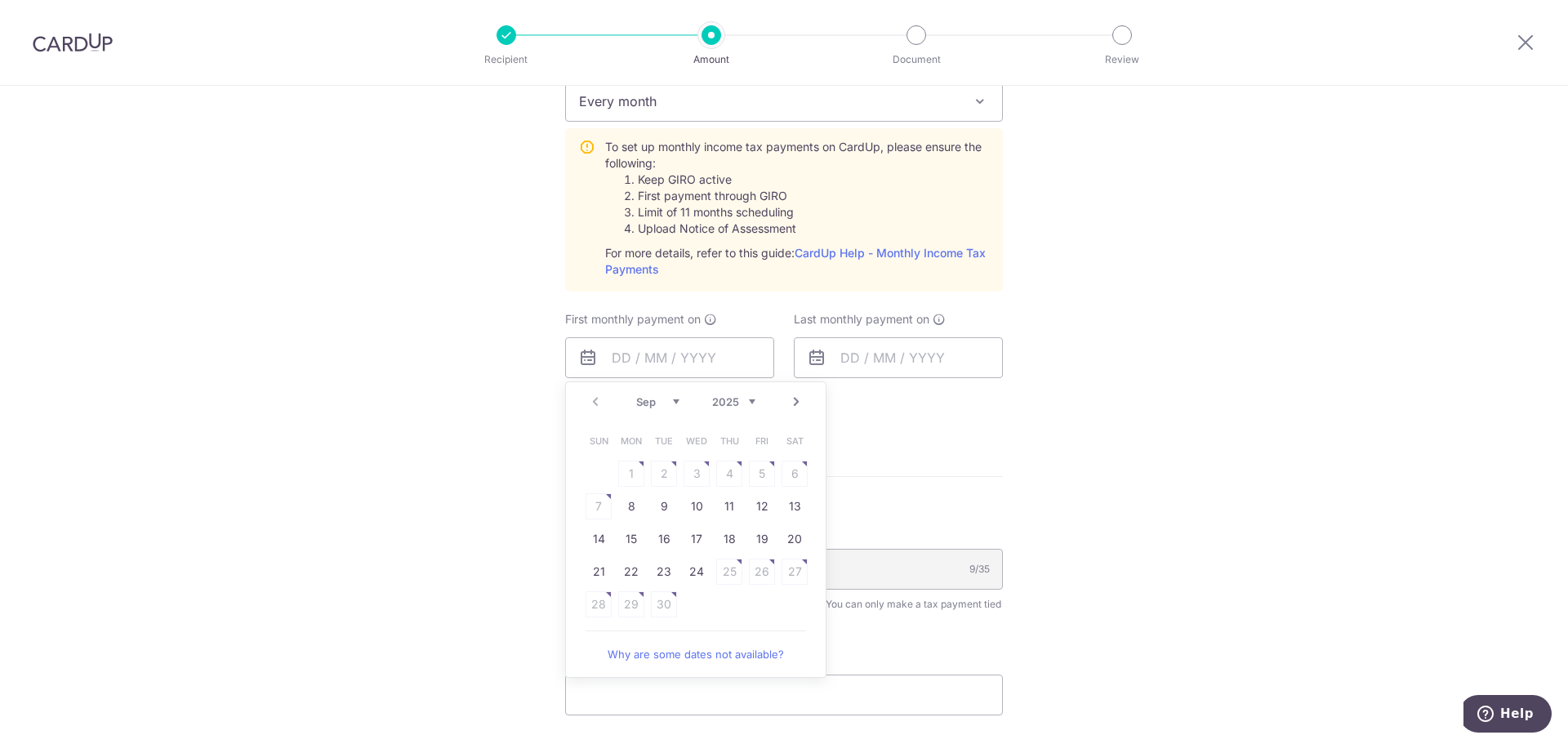
click at [782, 475] on table "Sun Mon Tue Wed Thu Fri Sat 1 2 3 4 5 6 7 8 9 10 11 12 13 14 15 16 17 18 19 20 …" at bounding box center [696, 522] width 229 height 196
click at [628, 514] on link "8" at bounding box center [631, 507] width 26 height 26
type input "08/09/2025"
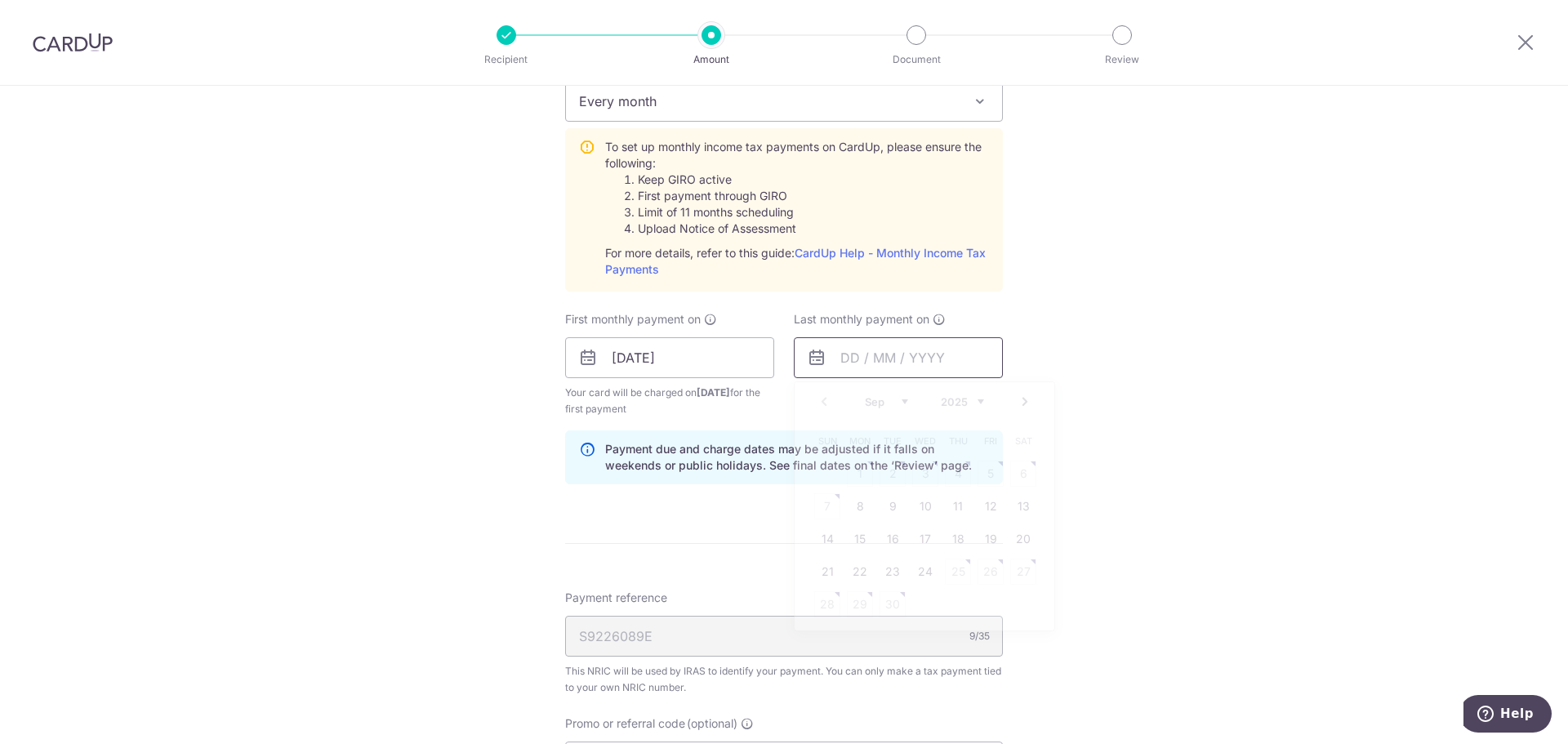
click at [863, 357] on input "text" at bounding box center [898, 358] width 209 height 41
click at [1018, 401] on link "Next" at bounding box center [1025, 401] width 19 height 19
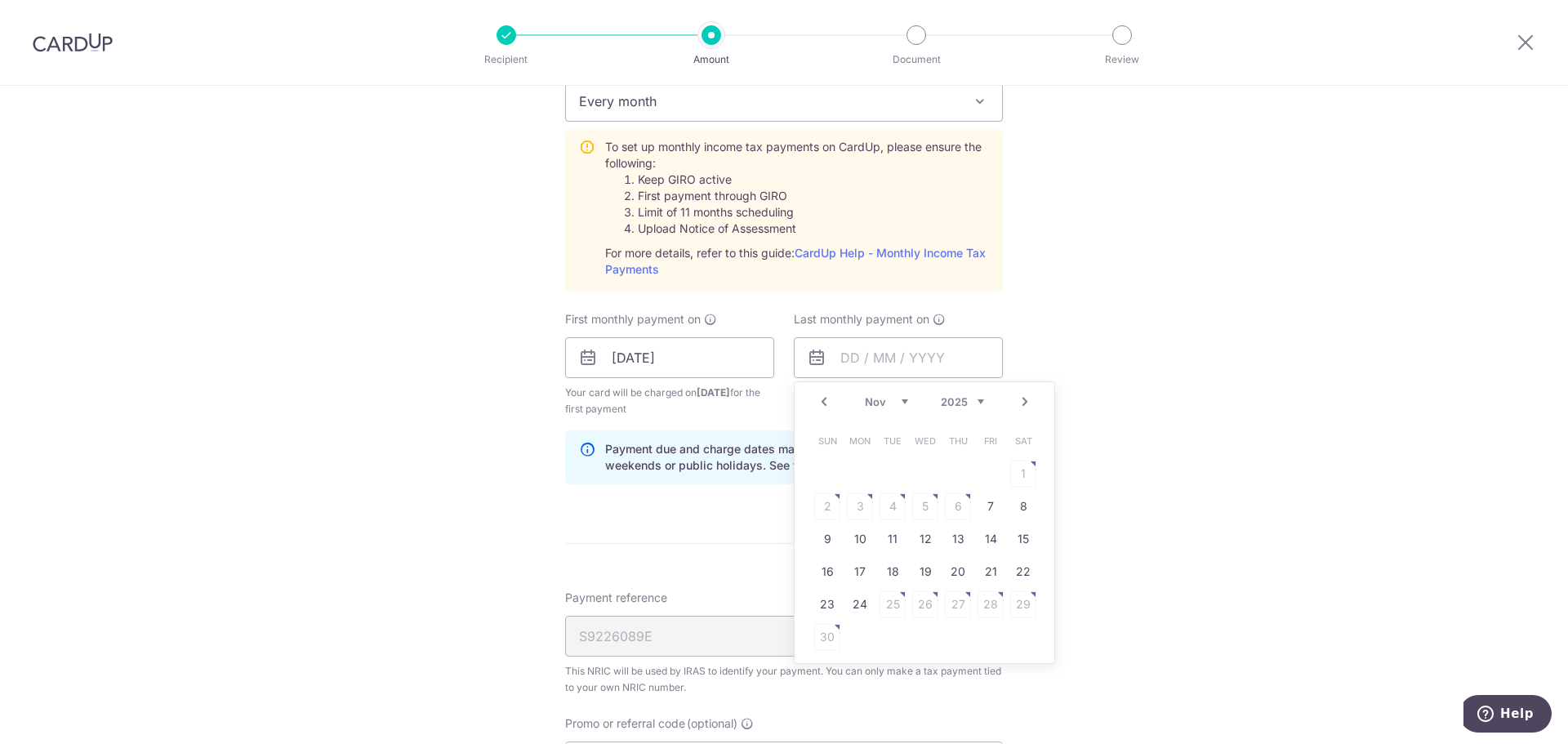
click at [1018, 401] on link "Next" at bounding box center [1025, 401] width 19 height 19
click at [851, 507] on table "Sun Mon Tue Wed Thu Fri Sat 1 2 3 4 5 6 7 8 9 10 11 12 13 14 15 16 17 18 19 20 …" at bounding box center [925, 522] width 229 height 196
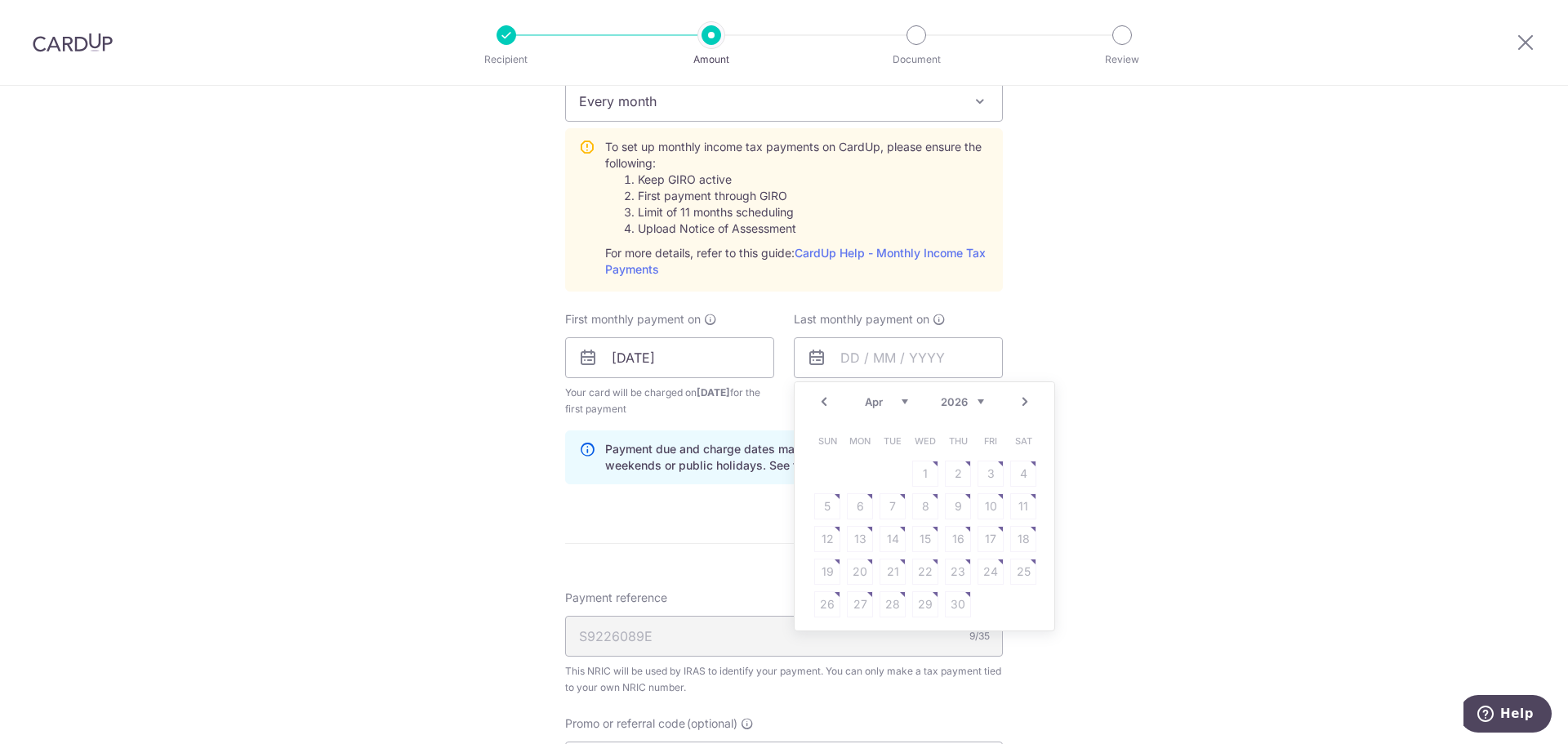
click at [853, 503] on table "Sun Mon Tue Wed Thu Fri Sat 1 2 3 4 5 6 7 8 9 10 11 12 13 14 15 16 17 18 19 20 …" at bounding box center [925, 522] width 229 height 196
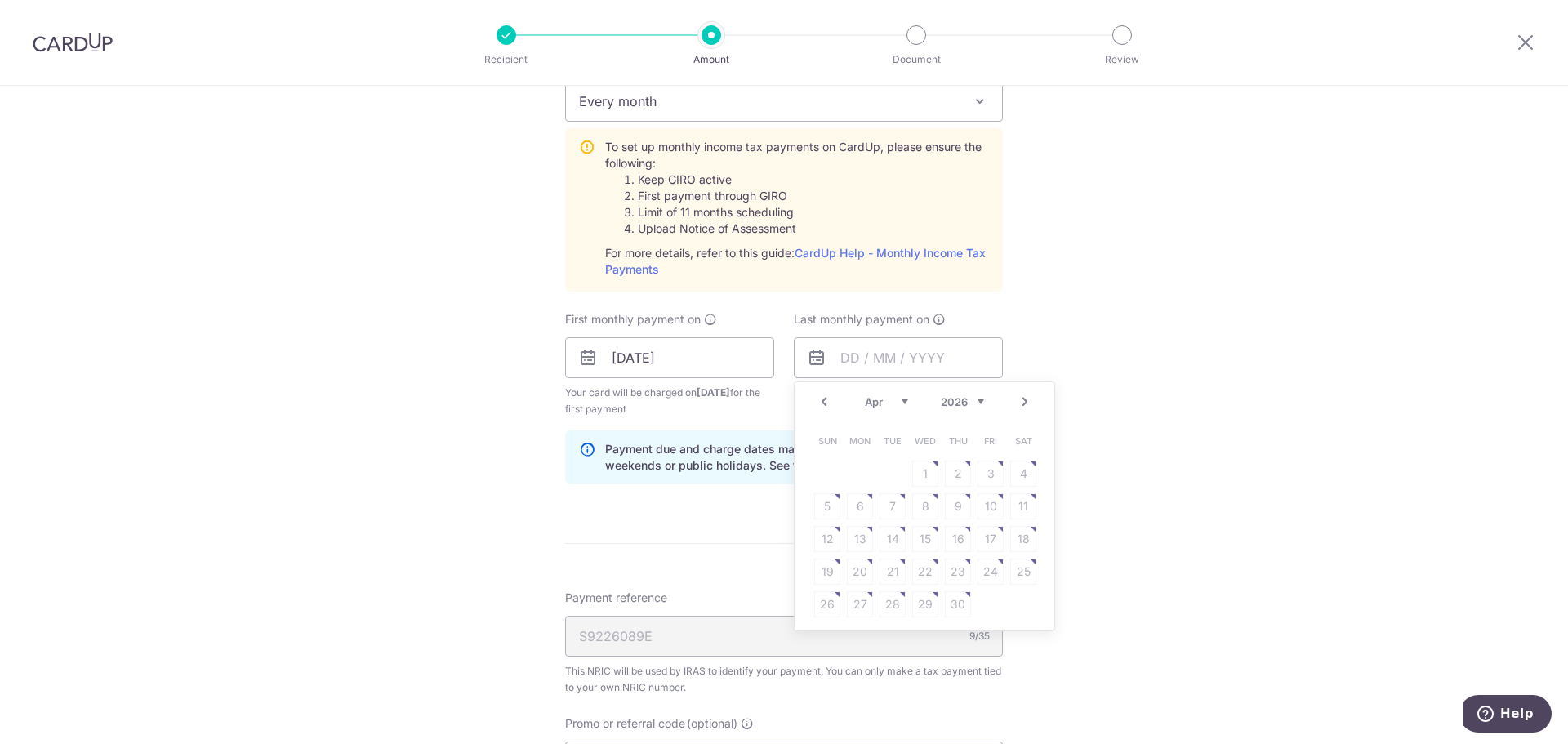
click at [888, 504] on table "Sun Mon Tue Wed Thu Fri Sat 1 2 3 4 5 6 7 8 9 10 11 12 13 14 15 16 17 18 19 20 …" at bounding box center [925, 522] width 229 height 196
click at [1163, 421] on div "Tell us more about your payment Enter one-time or monthly payment amount SGD 10…" at bounding box center [784, 268] width 1568 height 1836
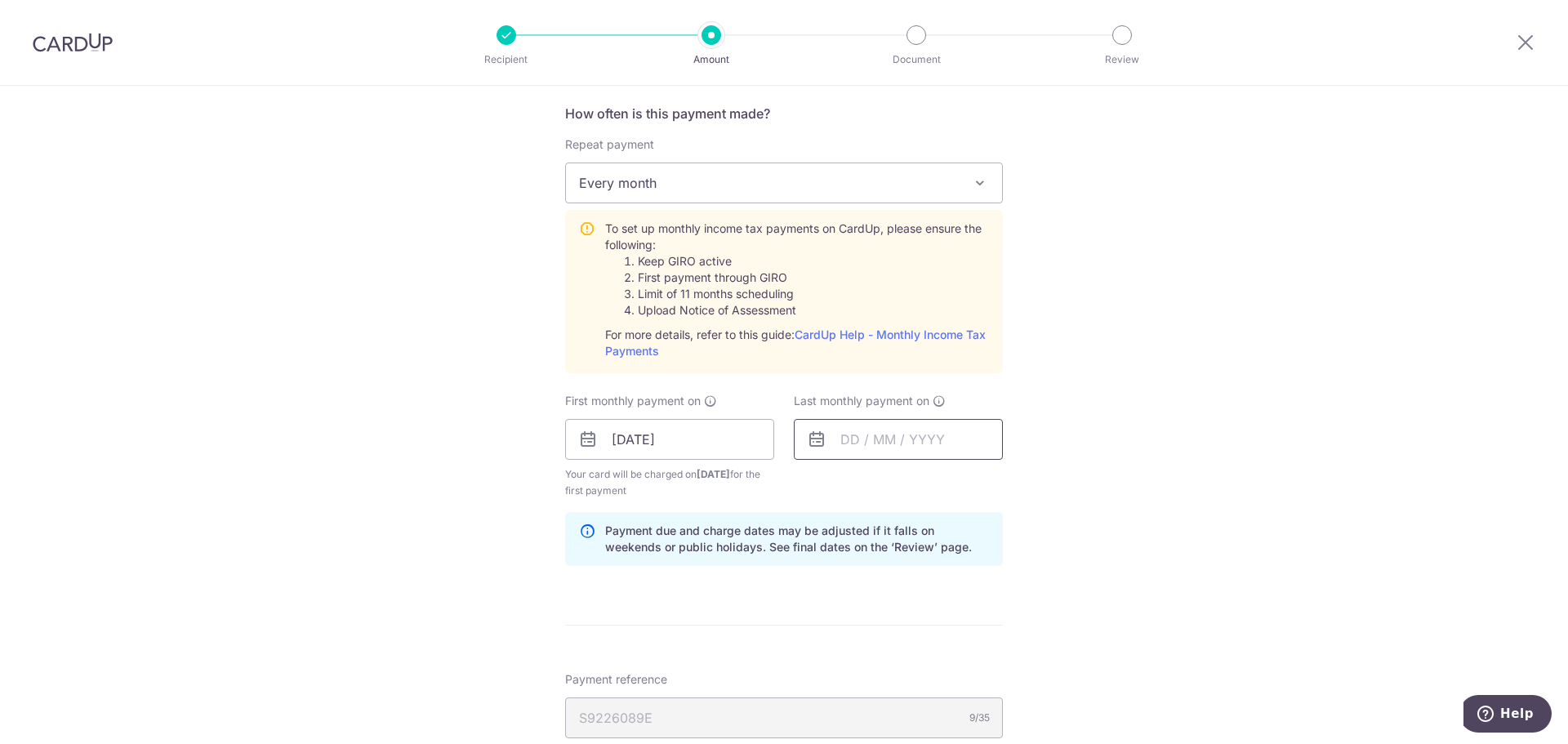
click at [847, 450] on input "text" at bounding box center [898, 439] width 209 height 41
click at [1015, 477] on link "Next" at bounding box center [1025, 483] width 19 height 19
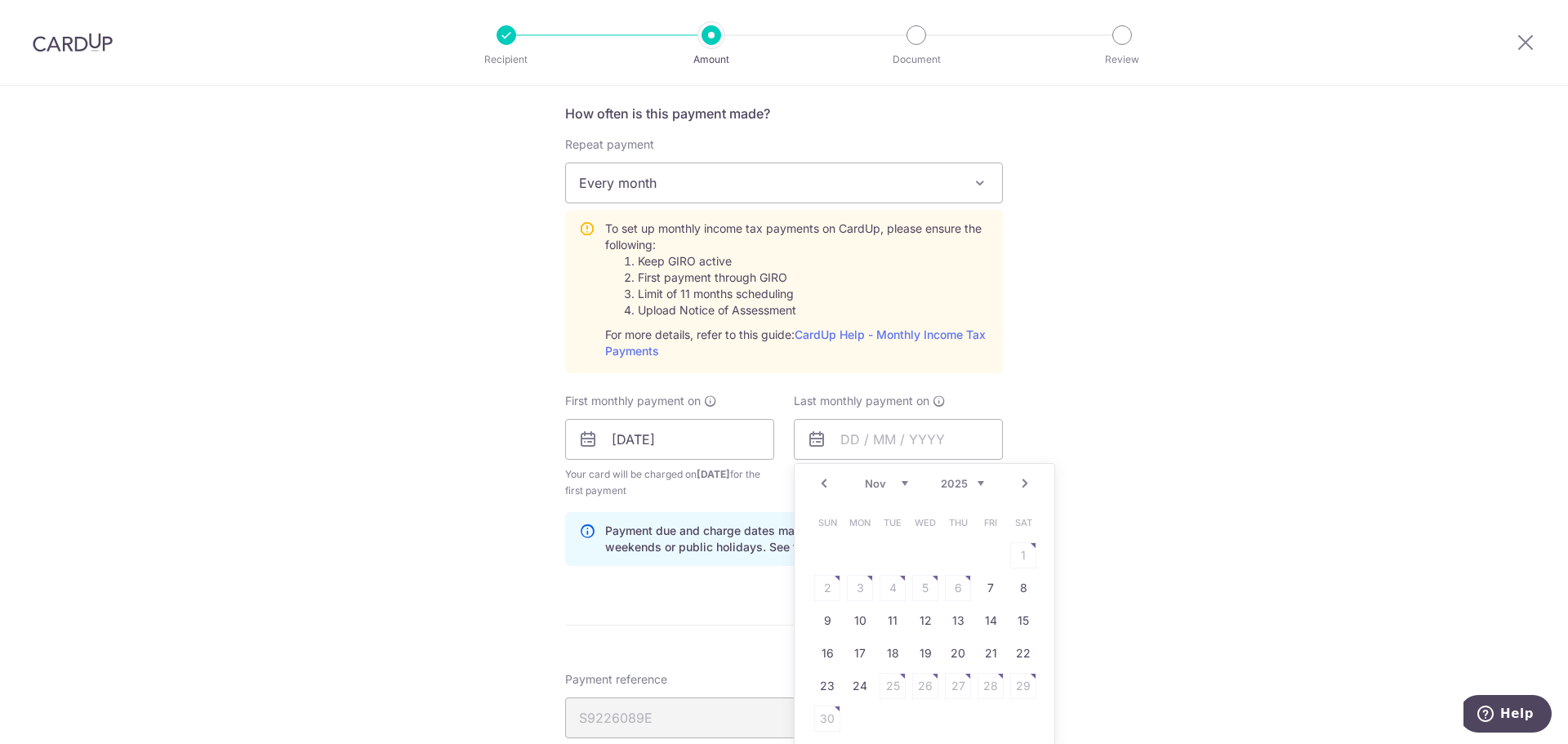
click at [1015, 477] on link "Next" at bounding box center [1025, 483] width 19 height 19
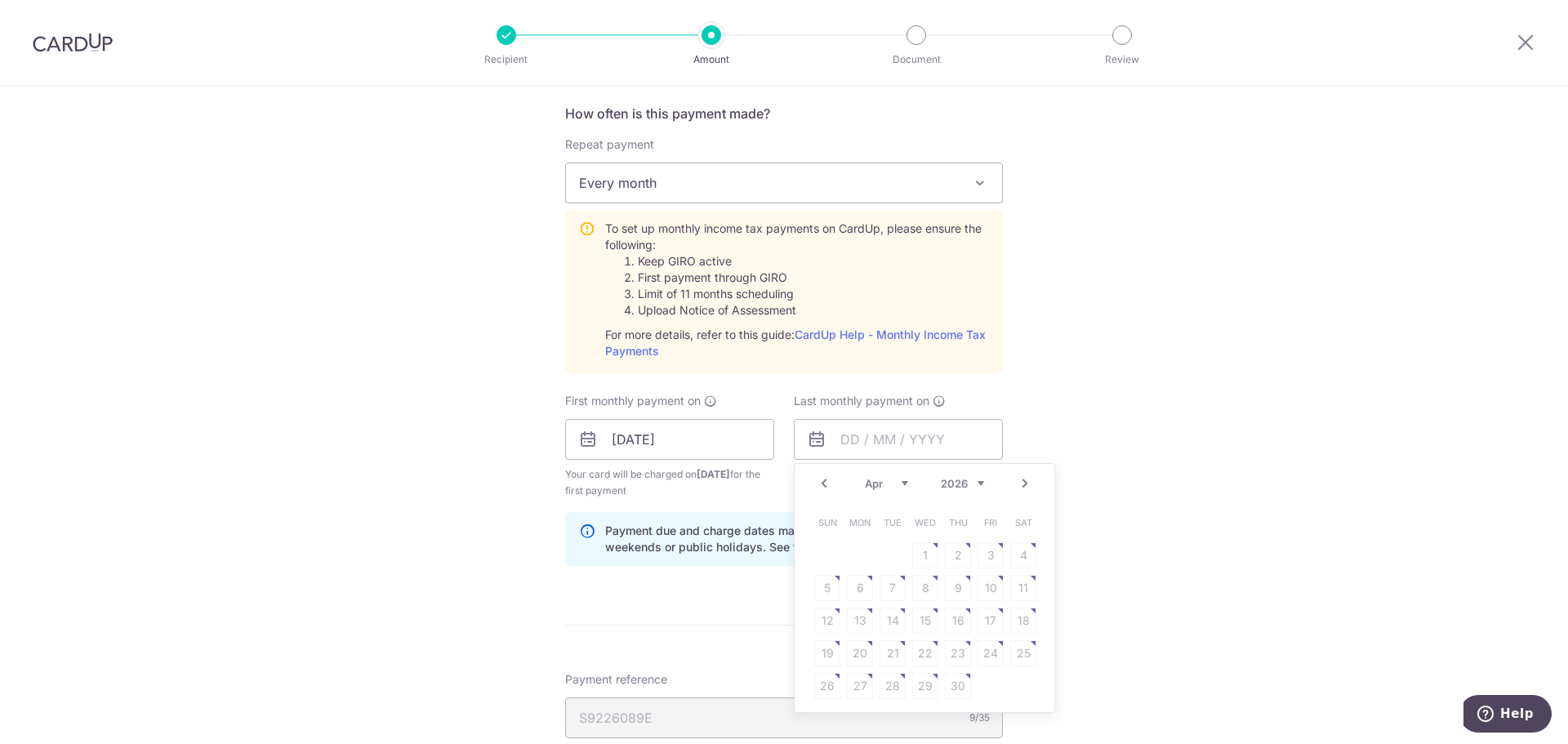
click at [814, 483] on link "Prev" at bounding box center [824, 483] width 19 height 19
click at [817, 477] on link "Prev" at bounding box center [824, 483] width 19 height 19
click at [821, 478] on link "Prev" at bounding box center [824, 483] width 19 height 19
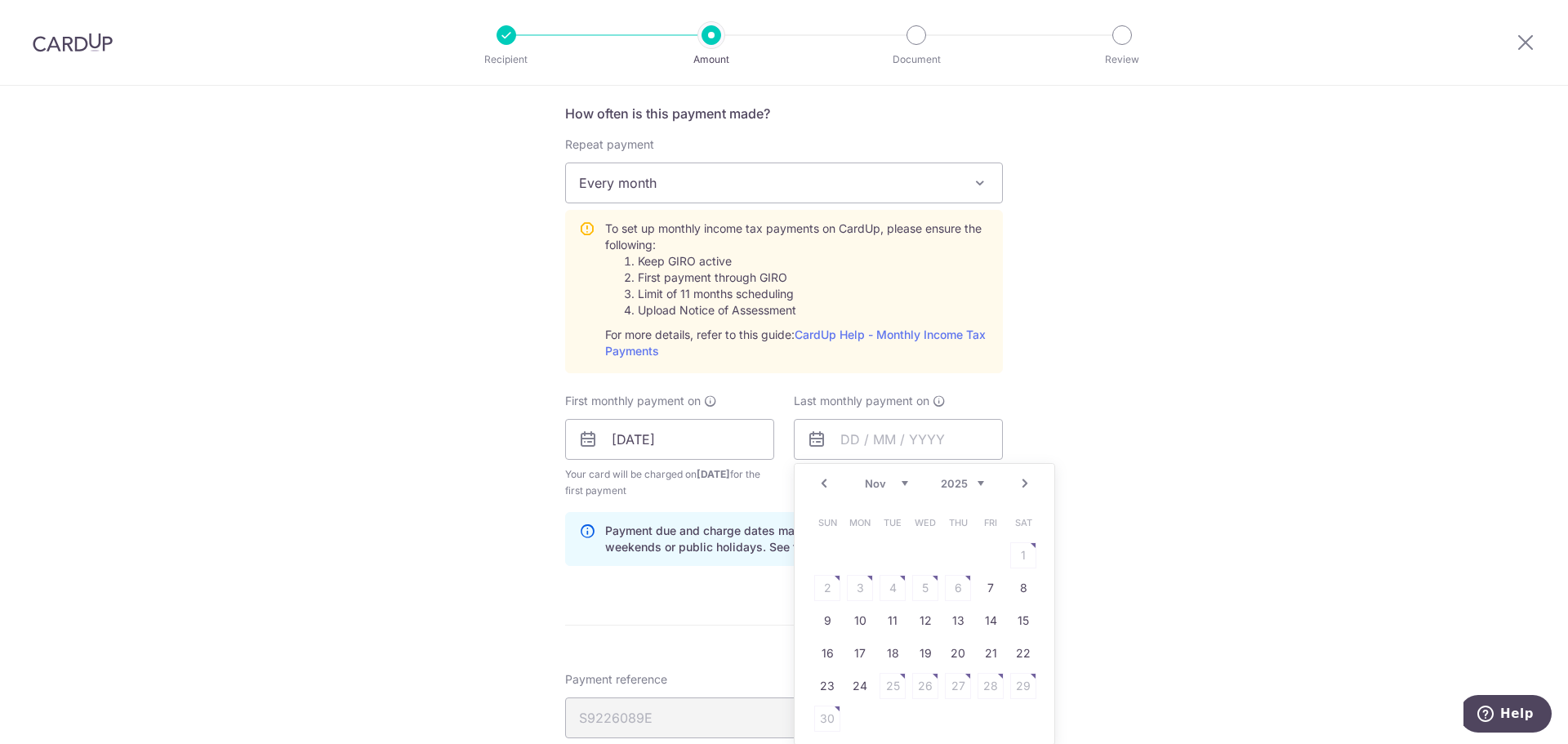
click at [821, 478] on link "Prev" at bounding box center [824, 483] width 19 height 19
click at [1021, 488] on link "Next" at bounding box center [1025, 483] width 19 height 19
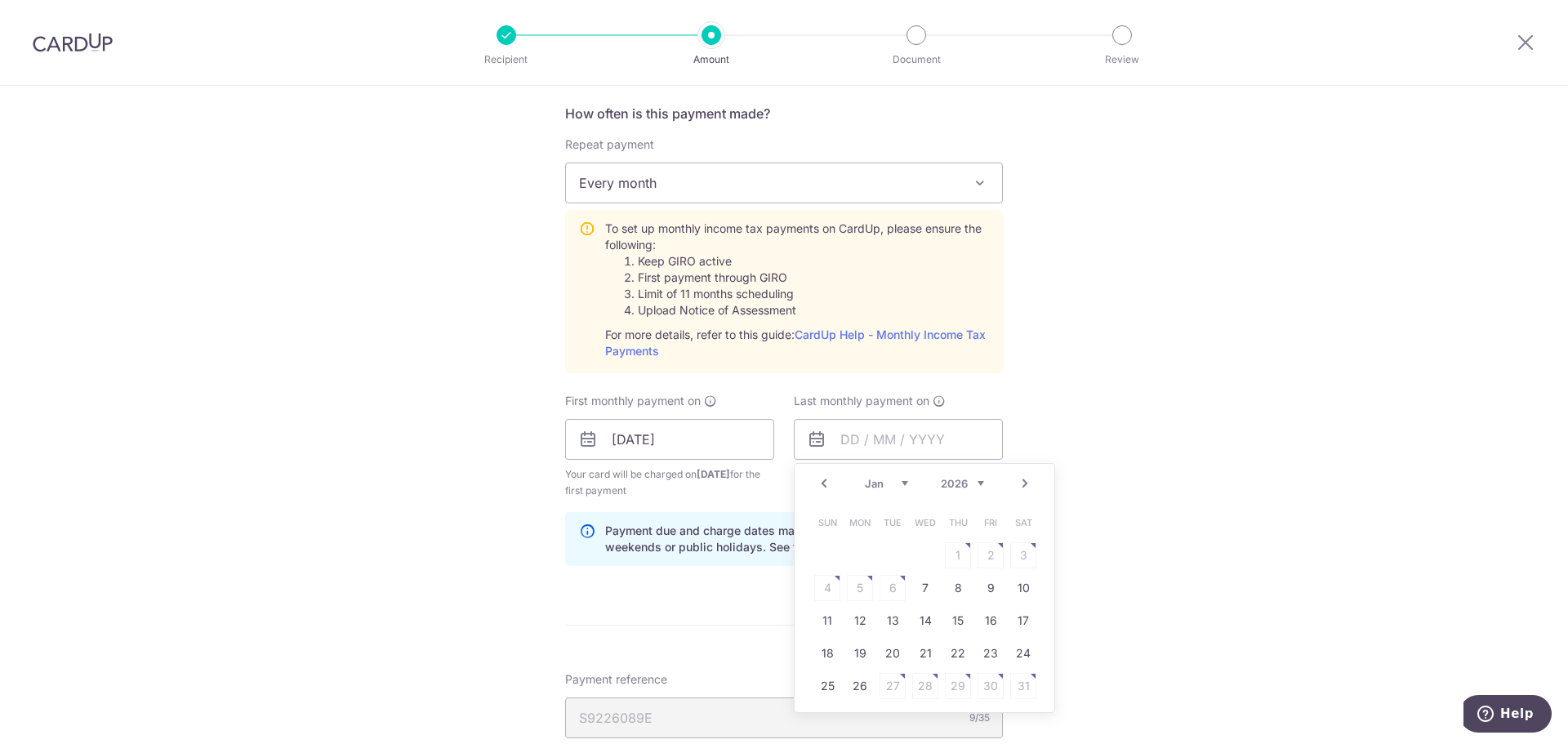
click at [1021, 488] on link "Next" at bounding box center [1025, 483] width 19 height 19
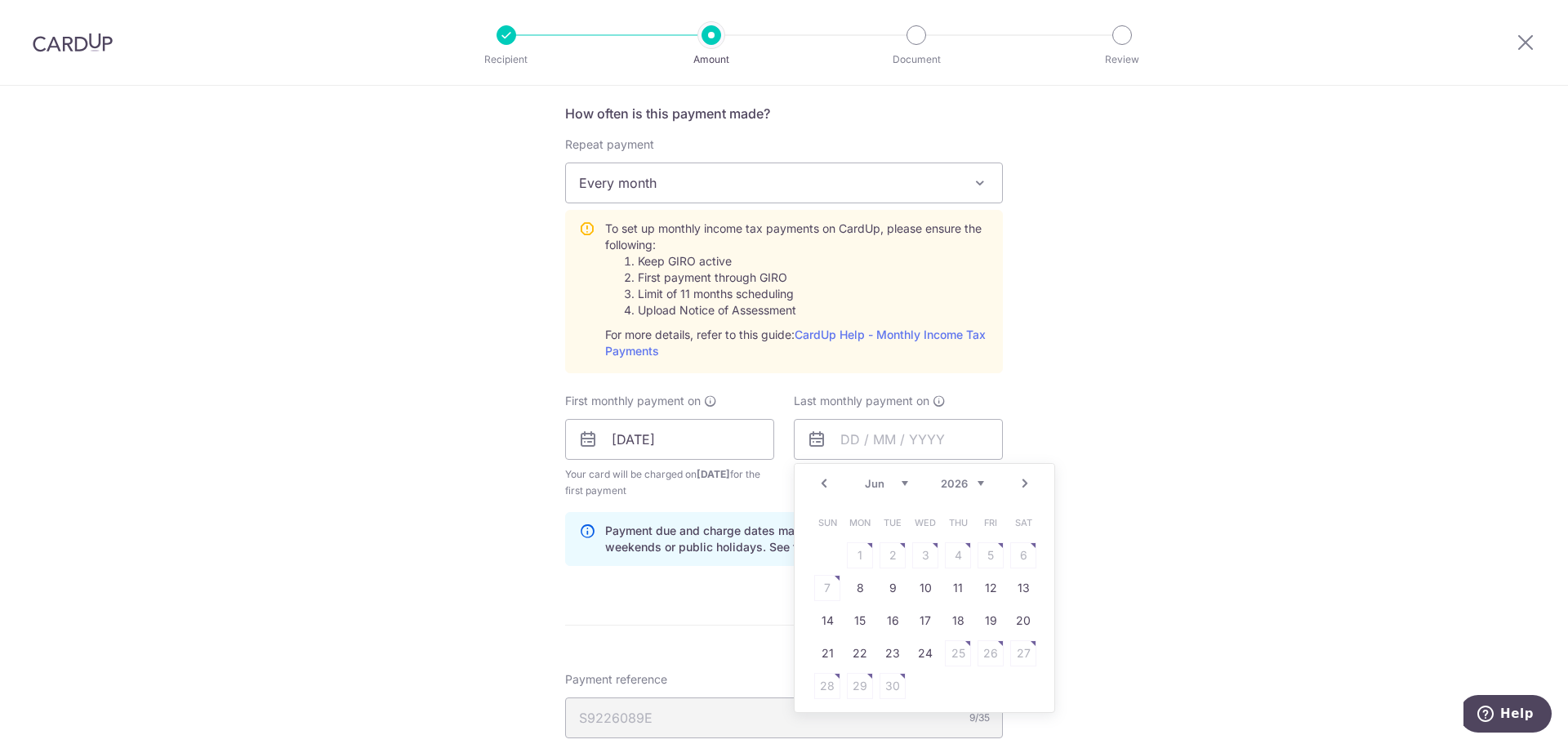
click at [819, 484] on link "Prev" at bounding box center [824, 483] width 19 height 19
click at [985, 597] on table "Sun Mon Tue Wed Thu Fri Sat 1 2 3 4 5 6 7 8 9 10 11 12 13 14 15 16 17 18 19 20 …" at bounding box center [925, 605] width 229 height 196
click at [997, 559] on table "Sun Mon Tue Wed Thu Fri Sat 1 2 3 4 5 6 7 8 9 10 11 12 13 14 15 16 17 18 19 20 …" at bounding box center [925, 605] width 229 height 196
click at [1012, 560] on table "Sun Mon Tue Wed Thu Fri Sat 1 2 3 4 5 6 7 8 9 10 11 12 13 14 15 16 17 18 19 20 …" at bounding box center [925, 605] width 229 height 196
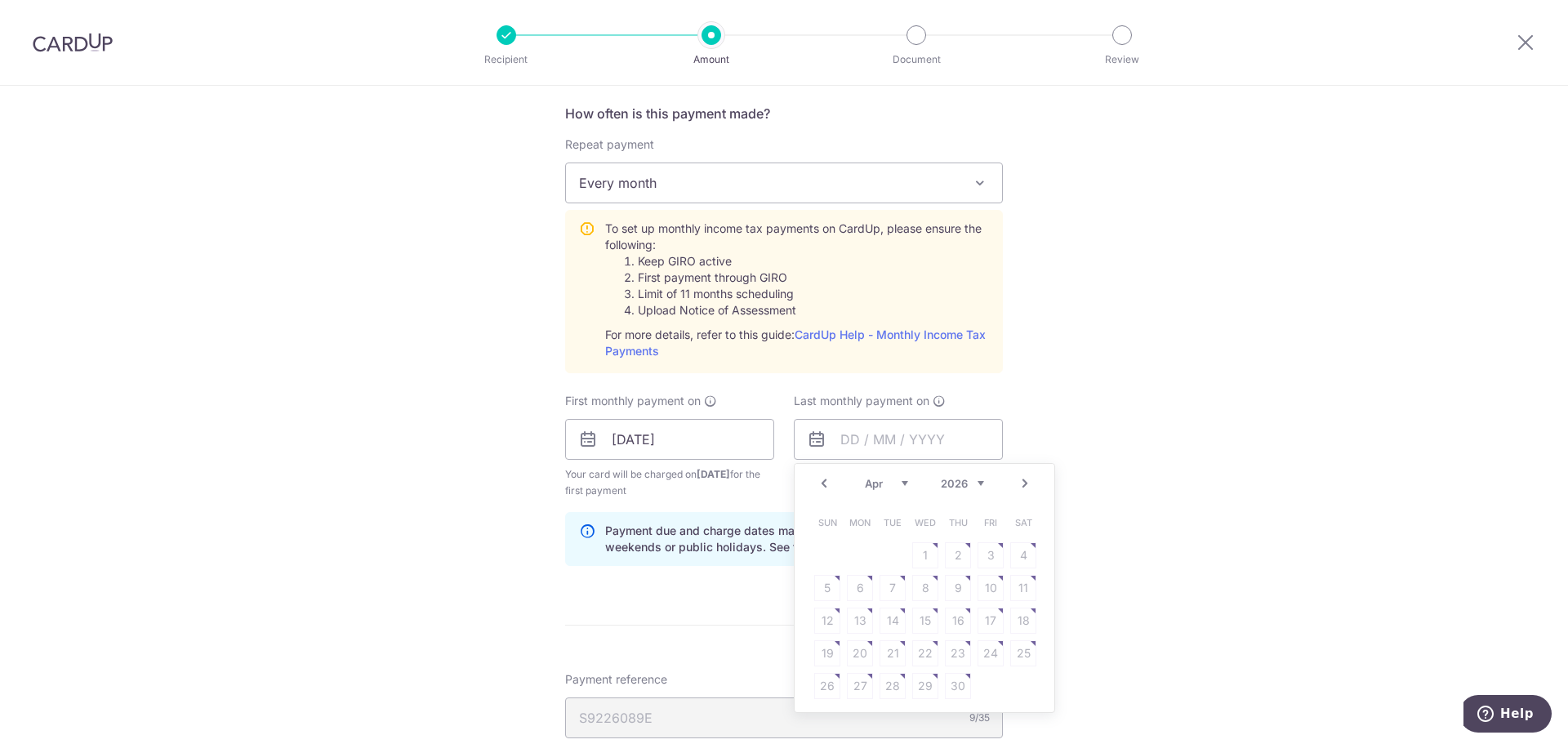
click at [1015, 483] on link "Next" at bounding box center [1025, 483] width 19 height 19
click at [818, 476] on link "Prev" at bounding box center [824, 483] width 19 height 19
click at [858, 582] on link "9" at bounding box center [860, 588] width 26 height 26
type input "09/03/2026"
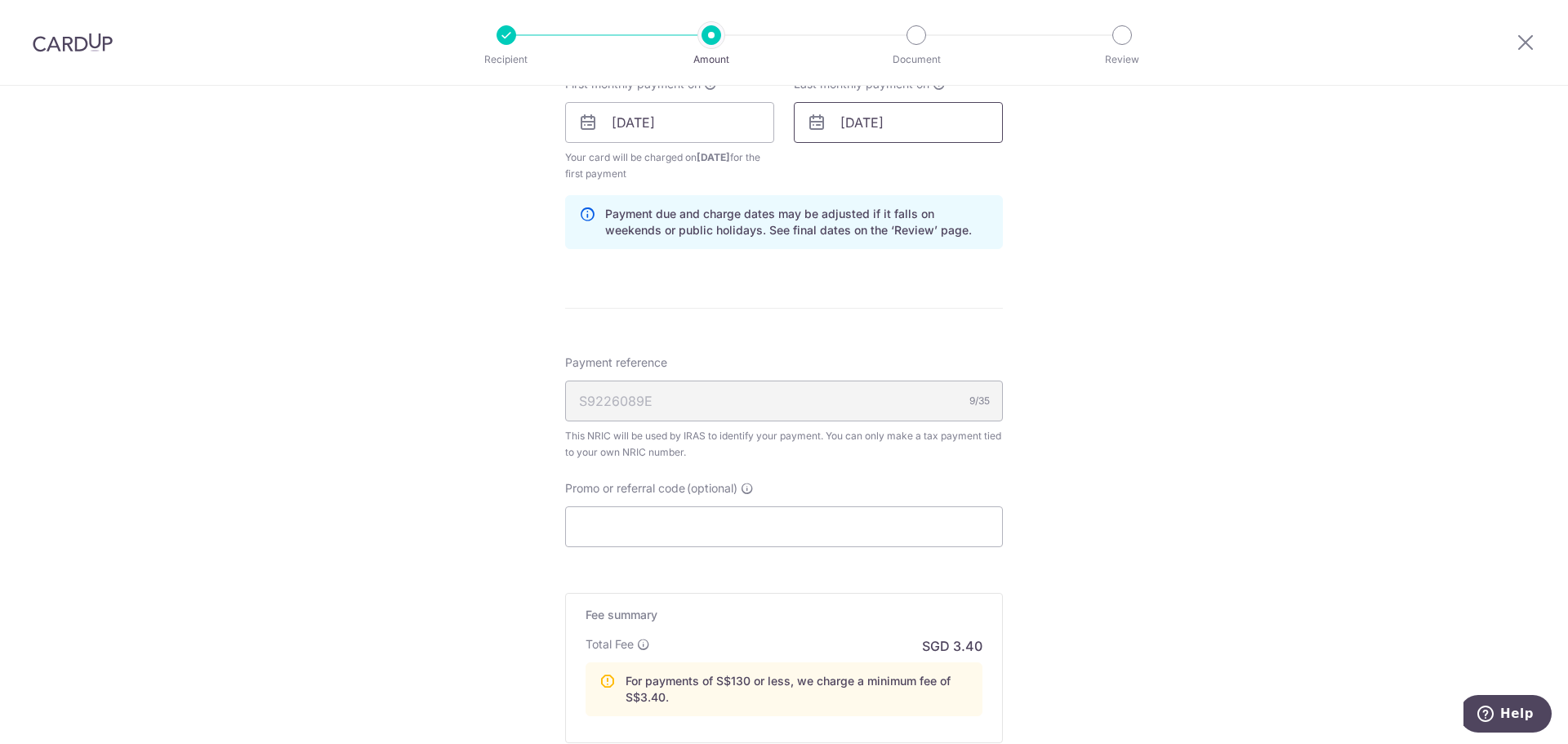
scroll to position [980, 0]
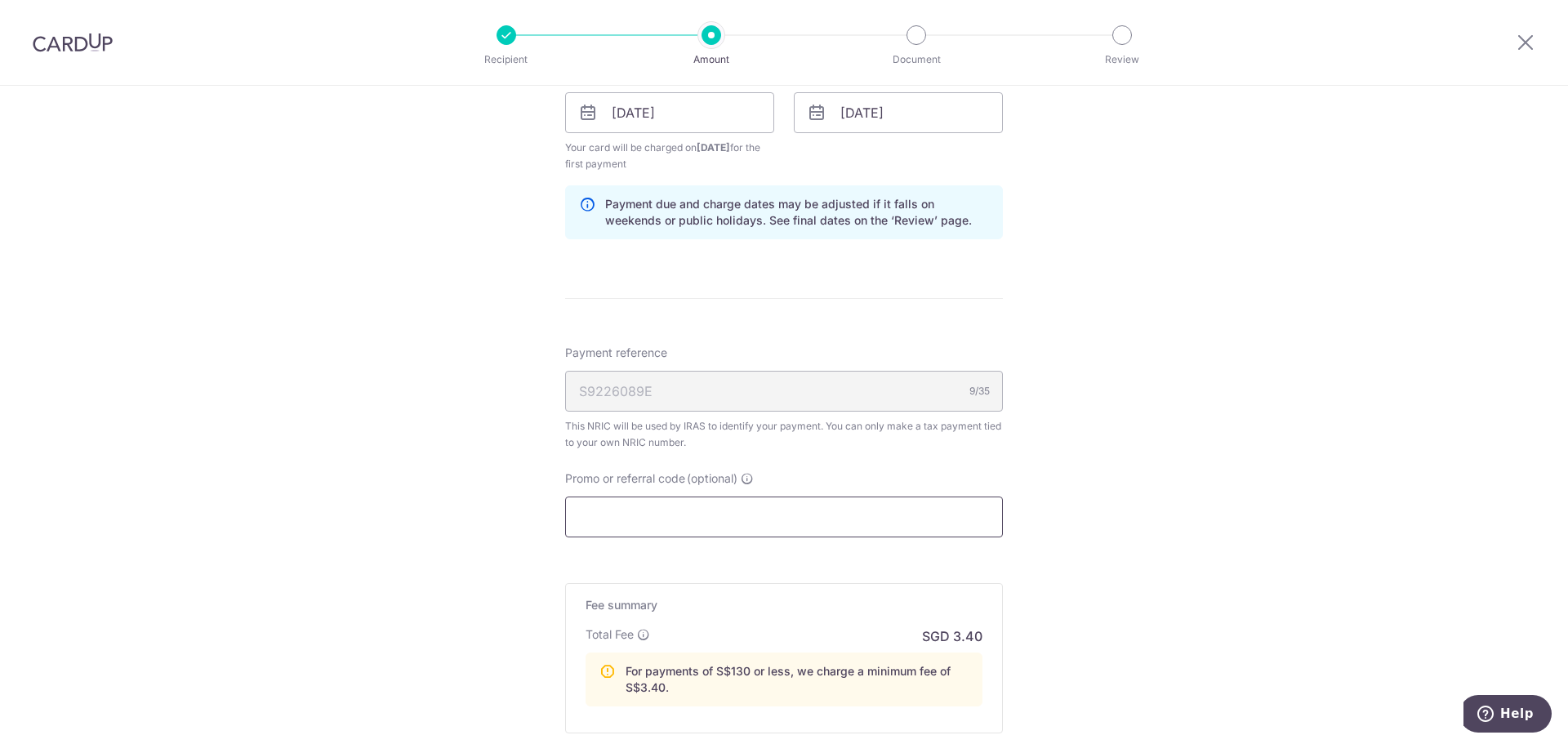
click at [784, 514] on input "Promo or referral code (optional)" at bounding box center [784, 516] width 437 height 41
paste input "109.18"
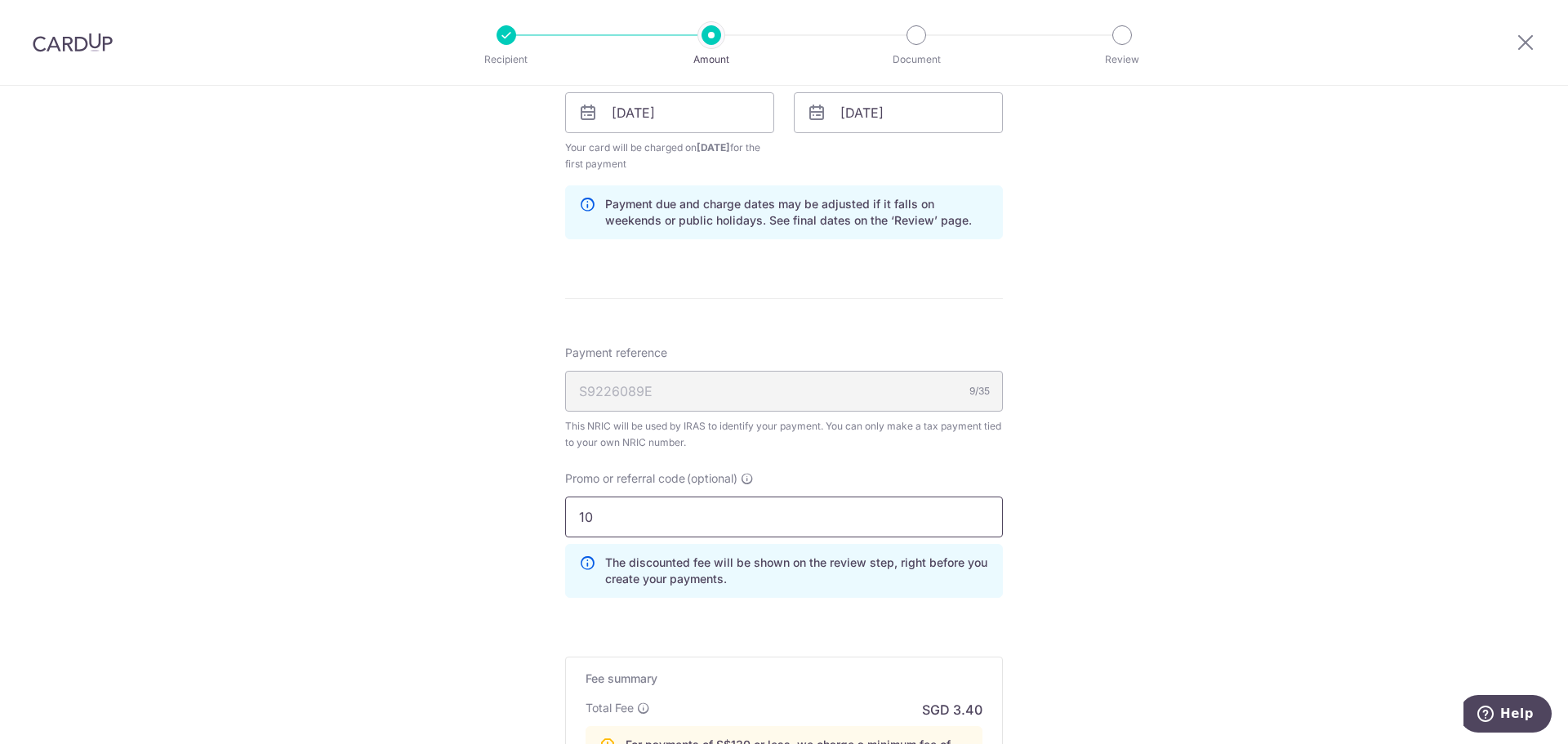
type input "1"
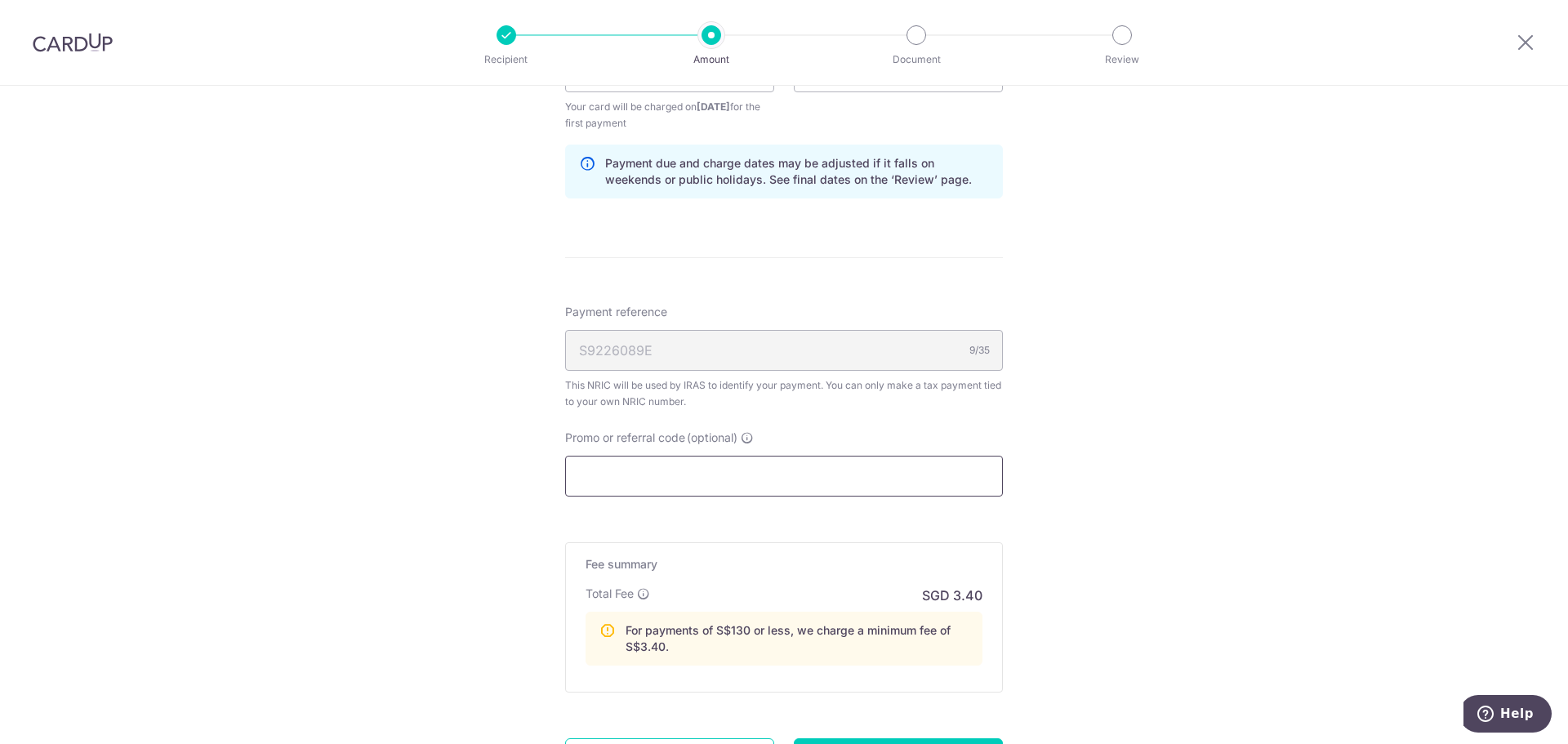
scroll to position [1061, 0]
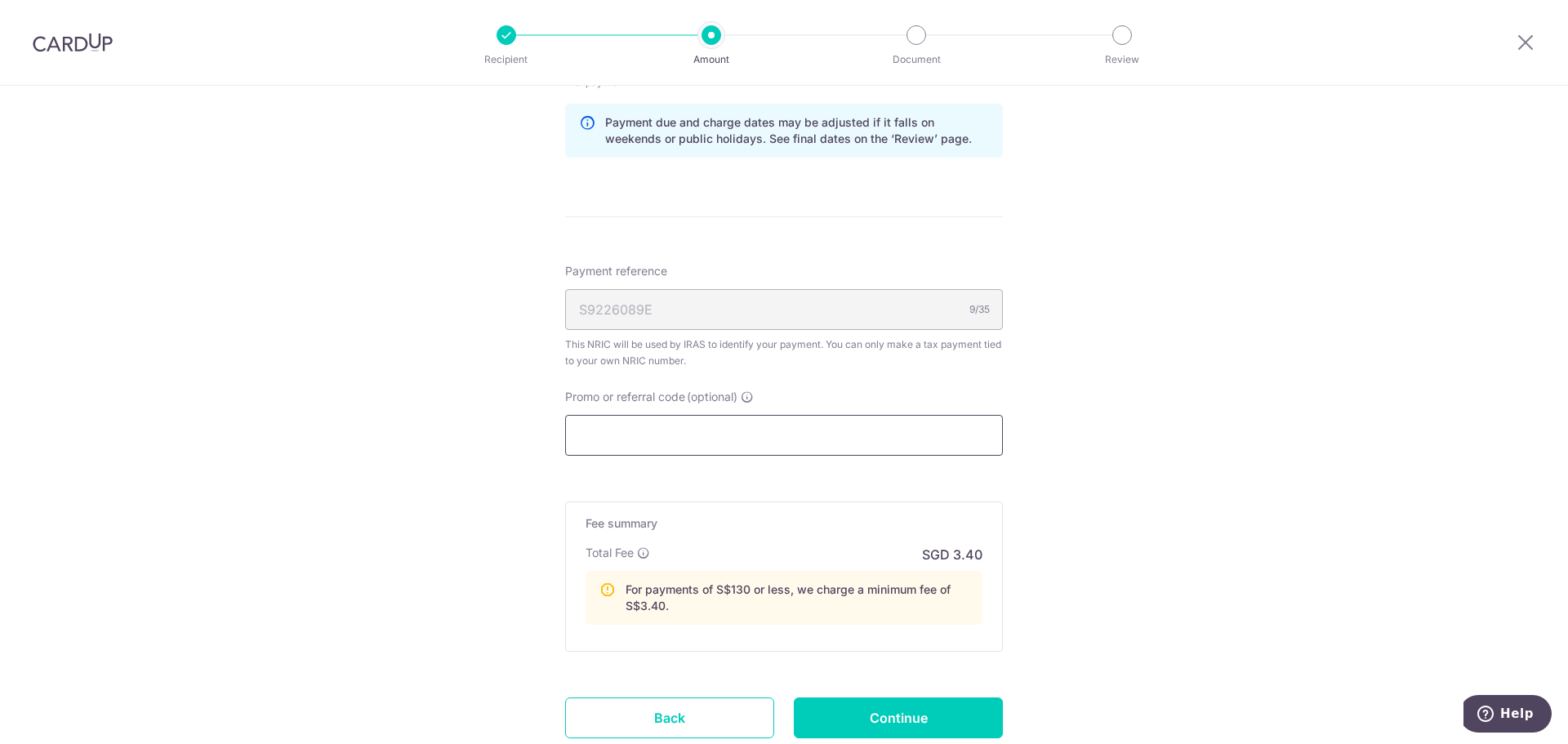
paste input "VTAX25R"
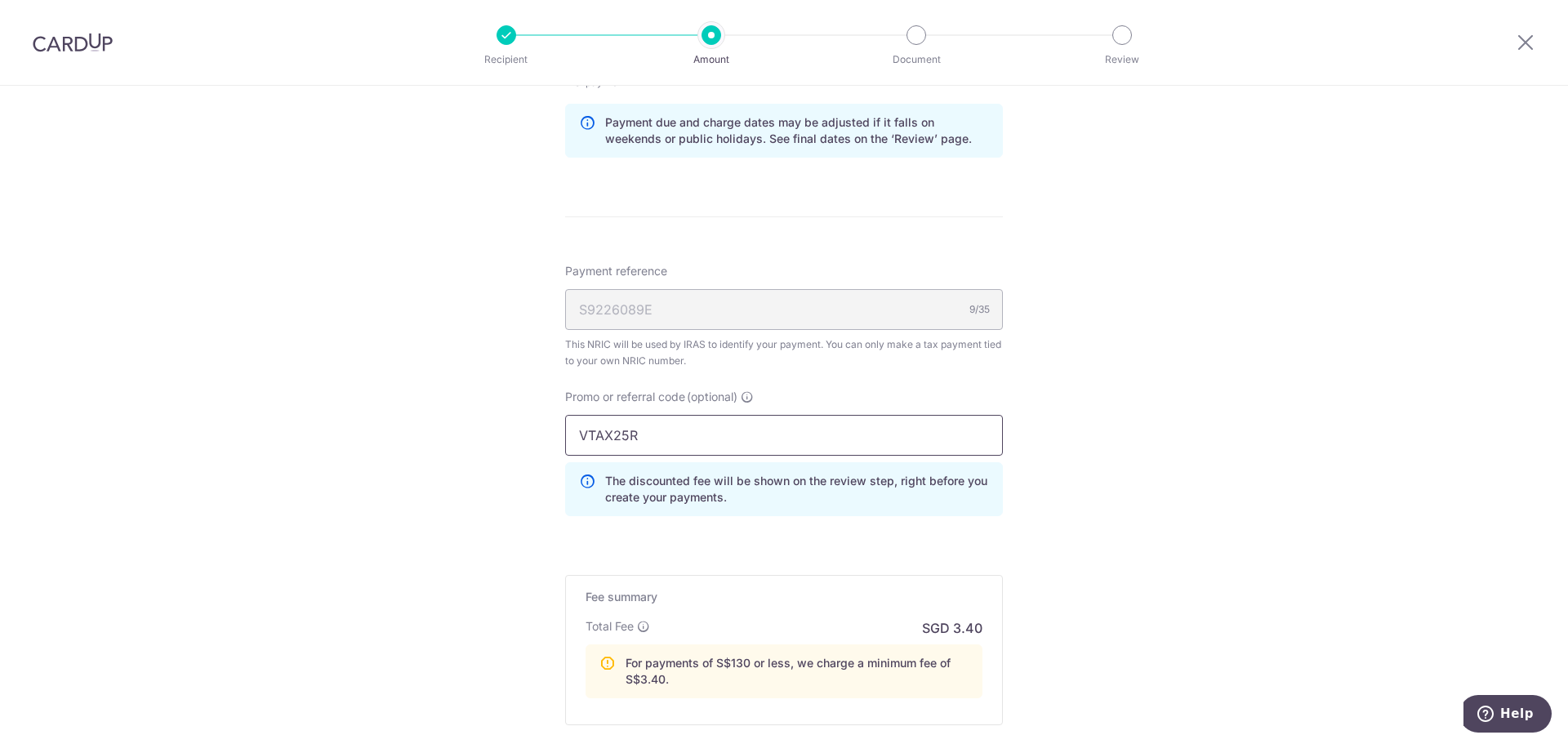
scroll to position [1143, 0]
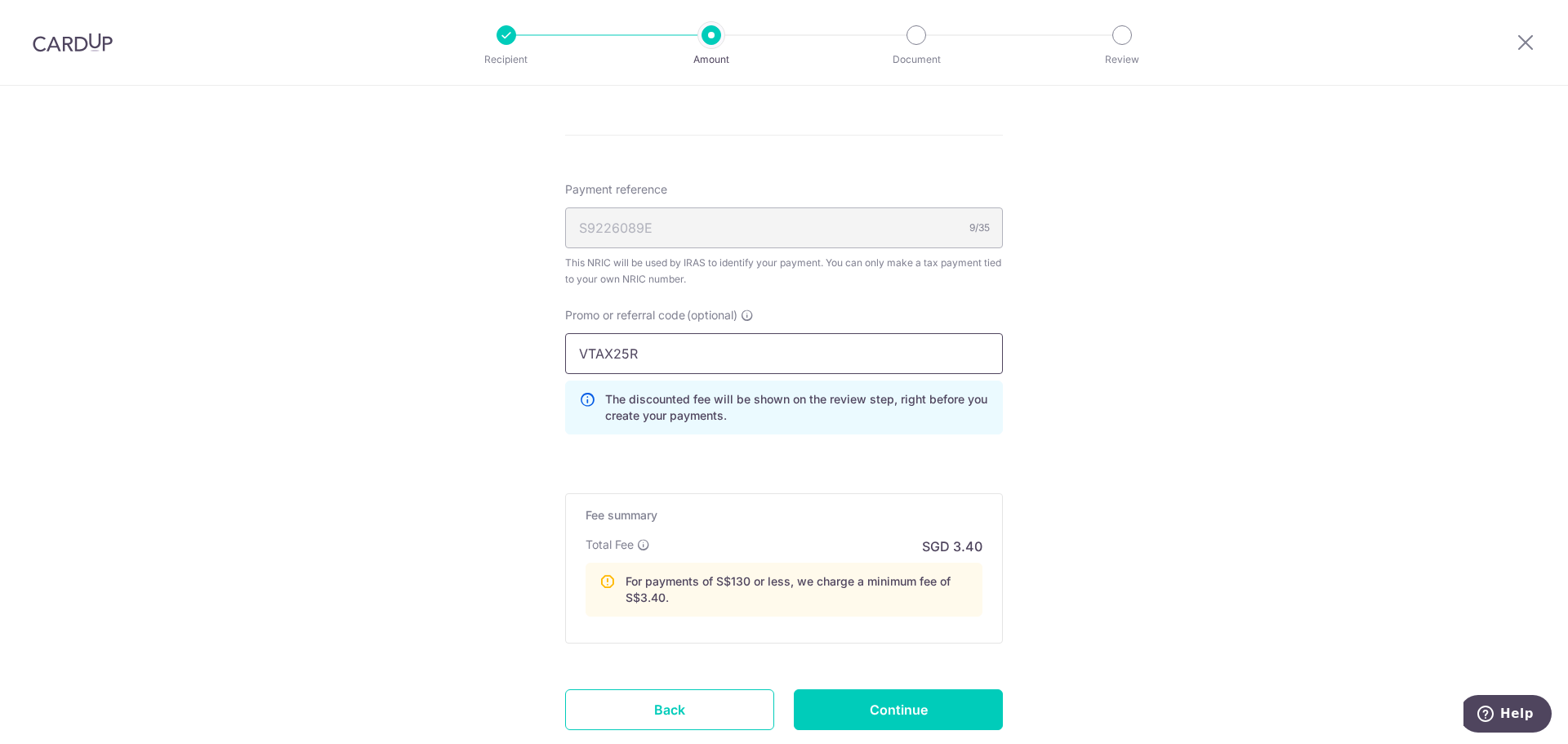
type input "VTAX25R"
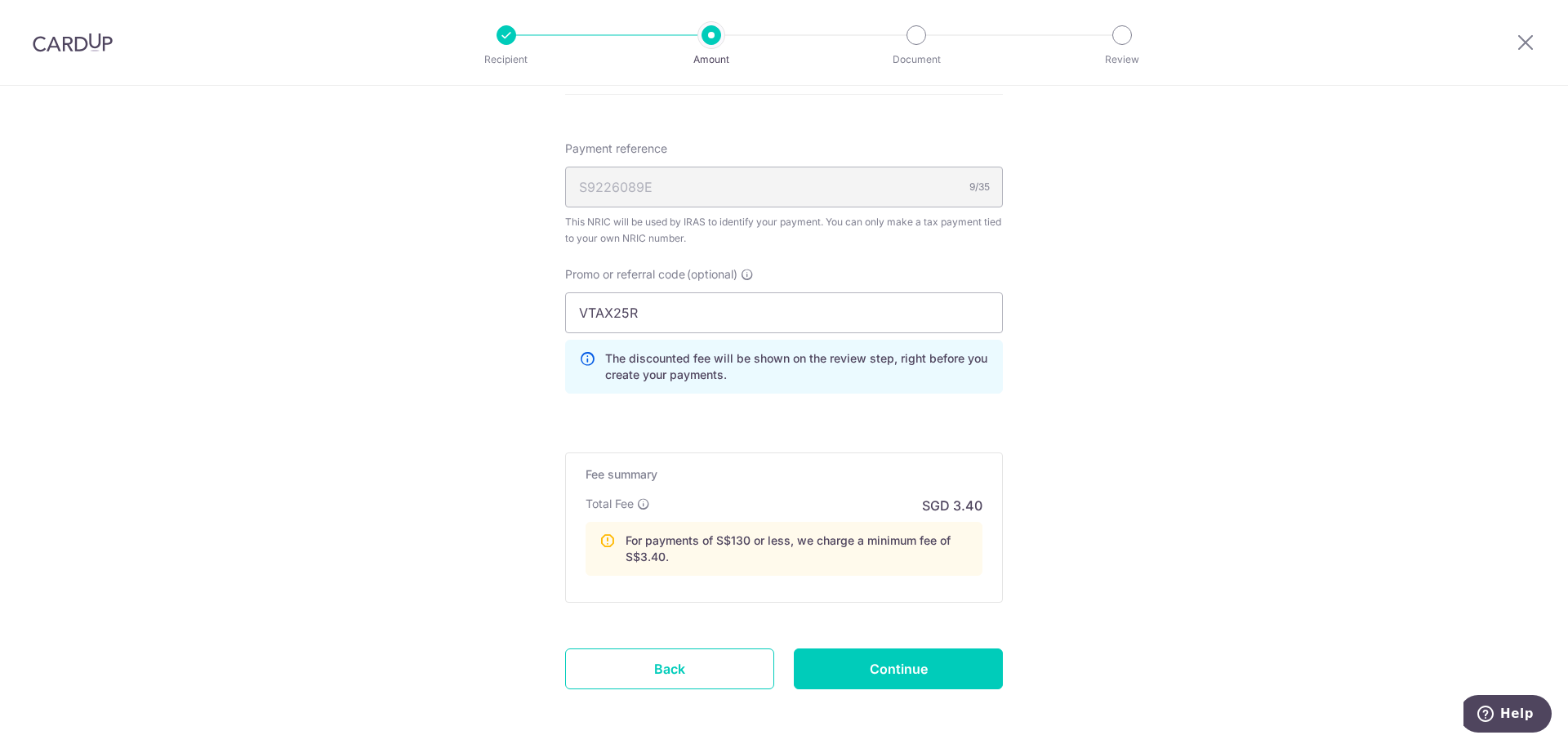
scroll to position [1224, 0]
